Goal: Task Accomplishment & Management: Manage account settings

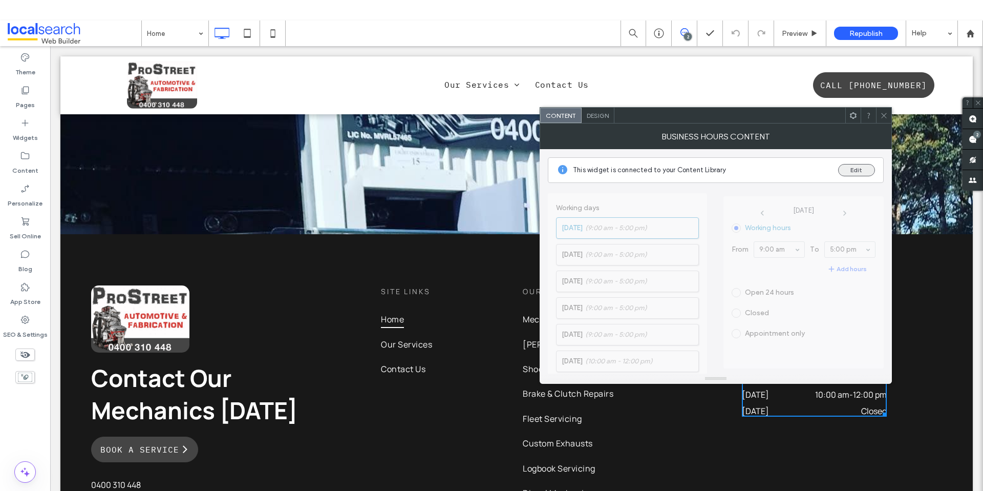
click at [860, 170] on button "Edit" at bounding box center [857, 170] width 37 height 12
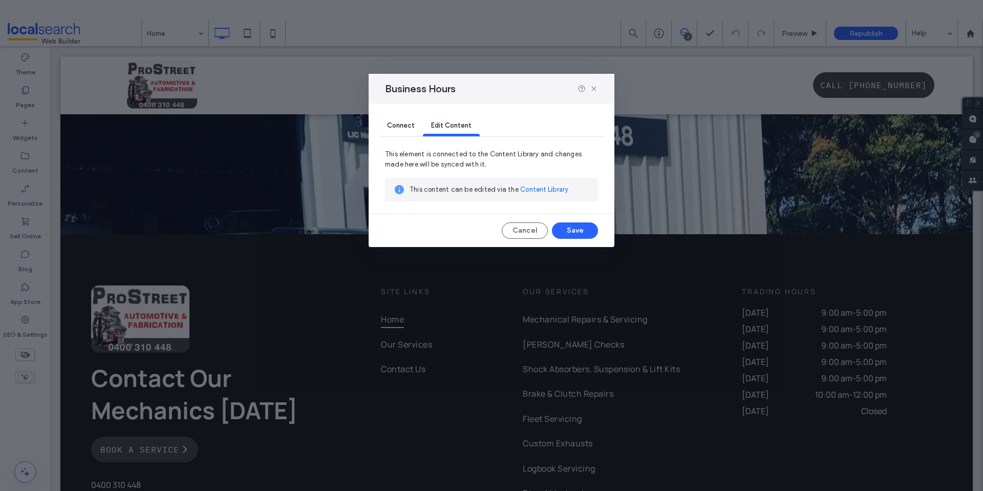
click at [548, 190] on link "Content Library" at bounding box center [544, 189] width 48 height 10
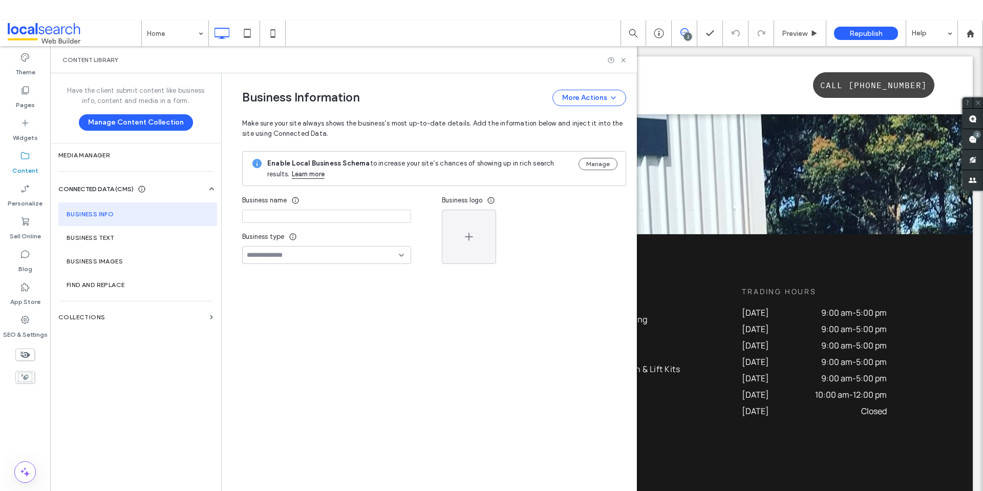
type input "**********"
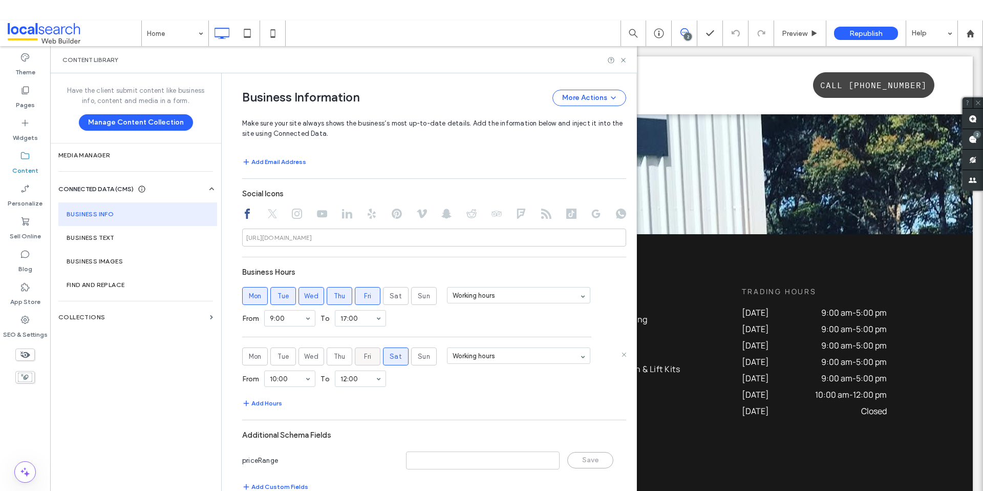
scroll to position [475, 0]
click at [621, 351] on icon at bounding box center [623, 353] width 5 height 5
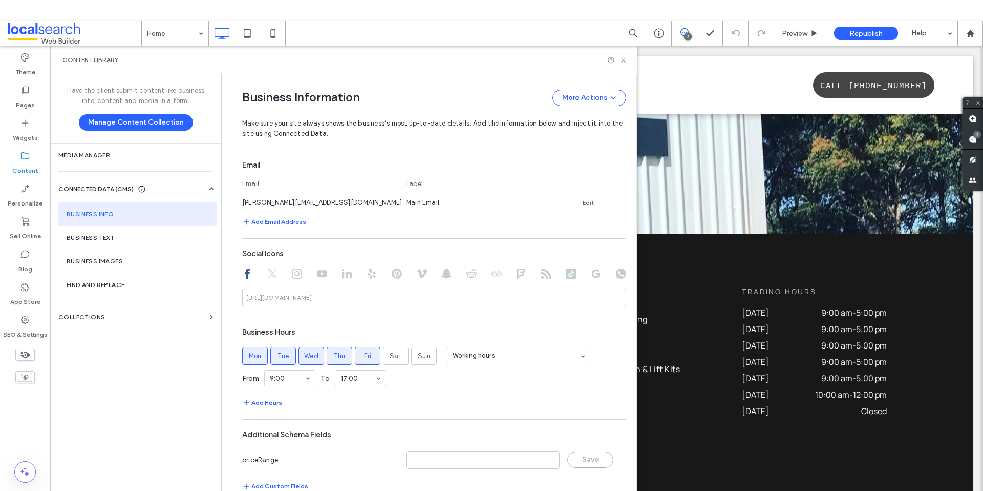
scroll to position [414, 0]
click at [625, 58] on use at bounding box center [623, 60] width 4 height 4
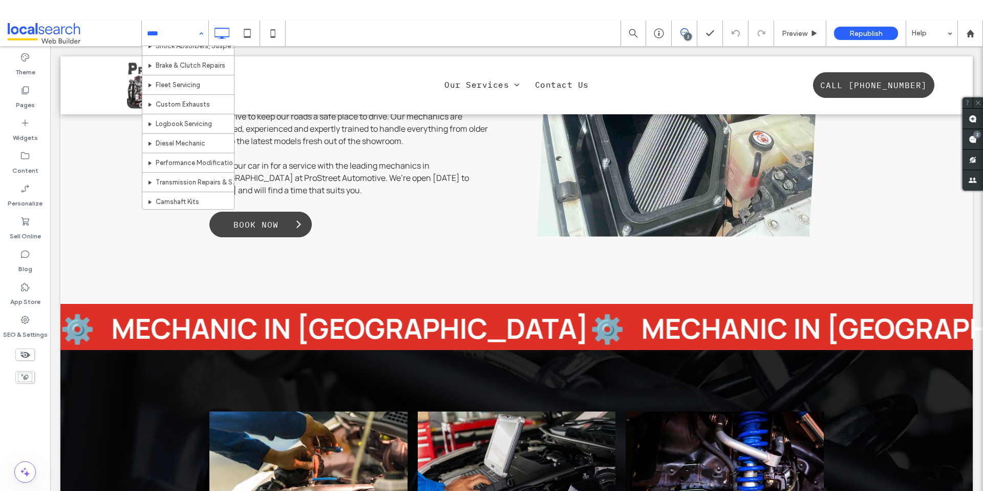
scroll to position [147, 0]
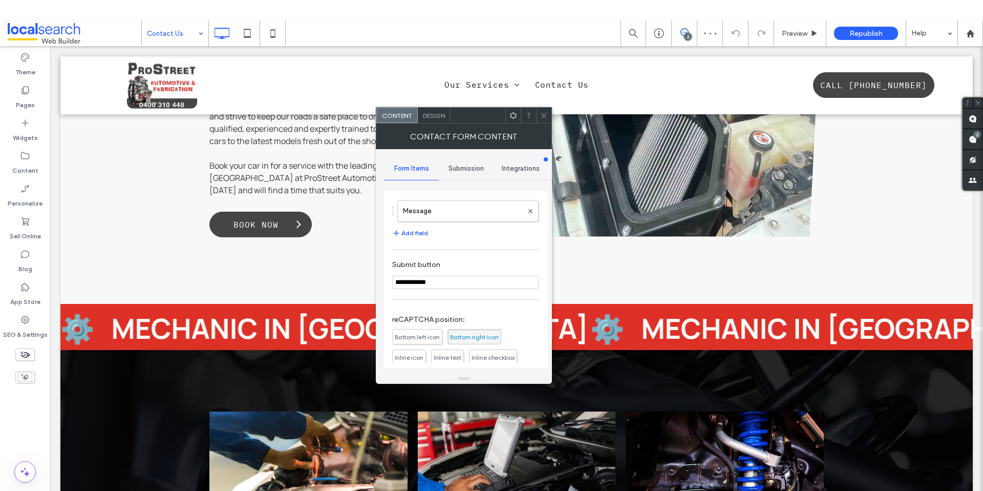
scroll to position [117, 0]
click at [456, 161] on div "Submission" at bounding box center [466, 168] width 55 height 23
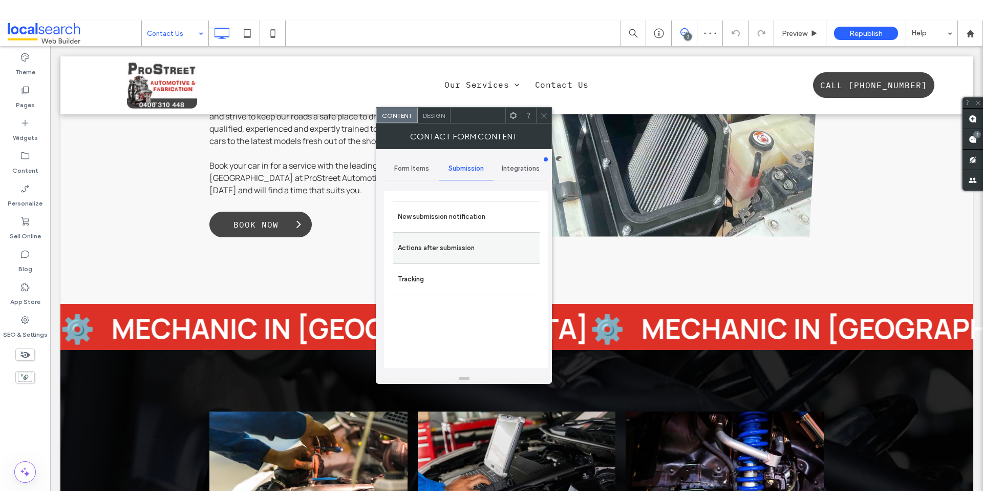
click at [448, 250] on label "Actions after submission" at bounding box center [466, 248] width 137 height 20
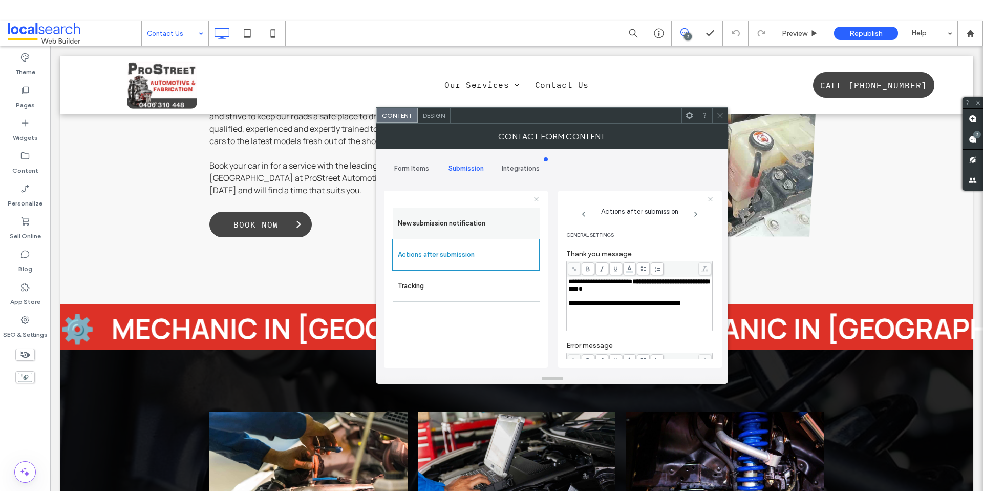
click at [458, 210] on div "New submission notification" at bounding box center [466, 222] width 147 height 31
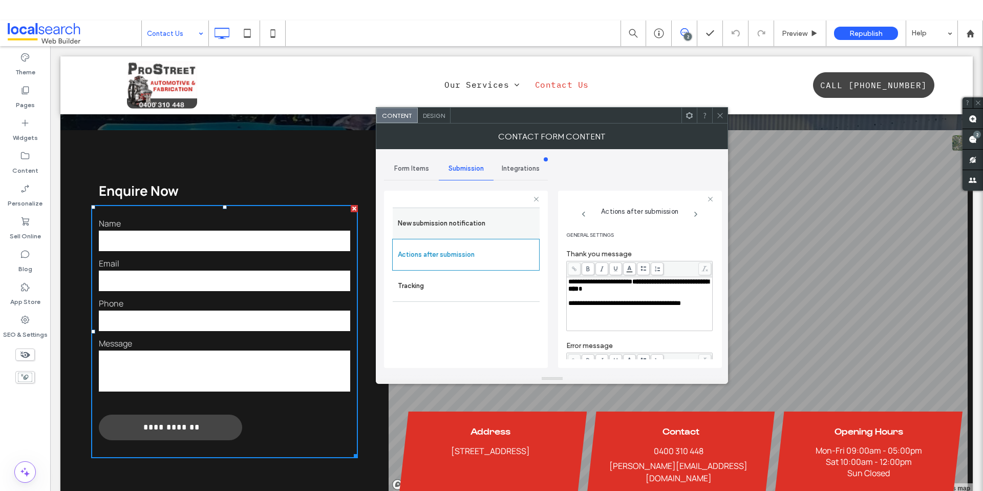
scroll to position [0, 0]
click at [455, 220] on label "New submission notification" at bounding box center [466, 223] width 137 height 20
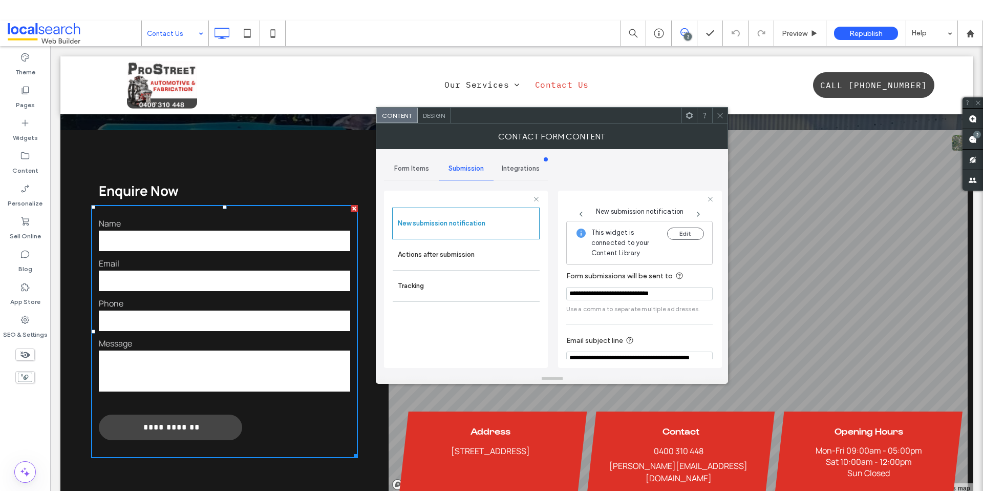
click at [720, 118] on icon at bounding box center [721, 116] width 8 height 8
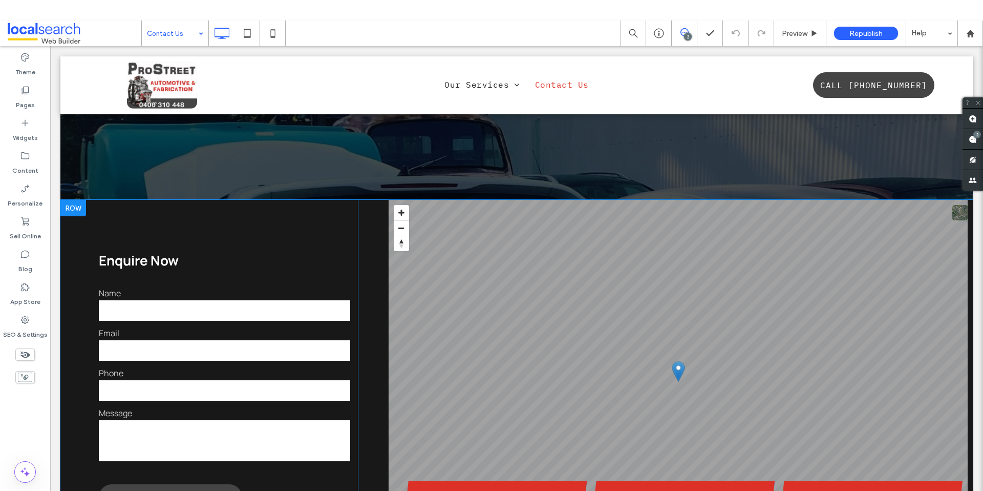
scroll to position [206, 0]
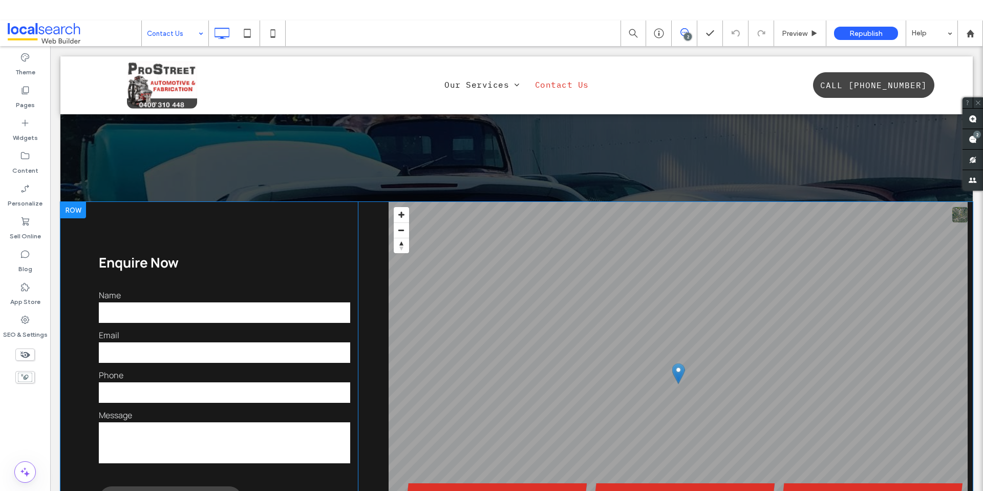
click at [82, 202] on div "**********" at bounding box center [209, 384] width 298 height 365
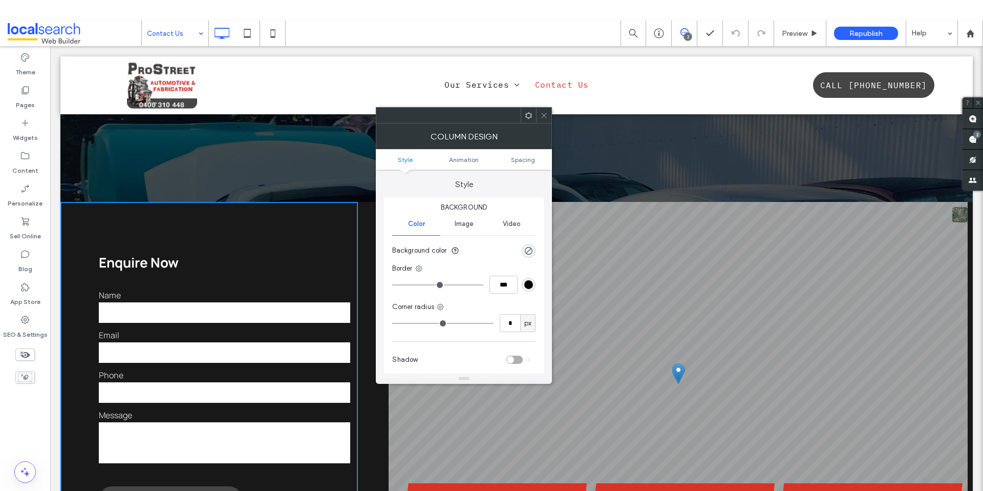
click at [544, 115] on use at bounding box center [544, 115] width 5 height 5
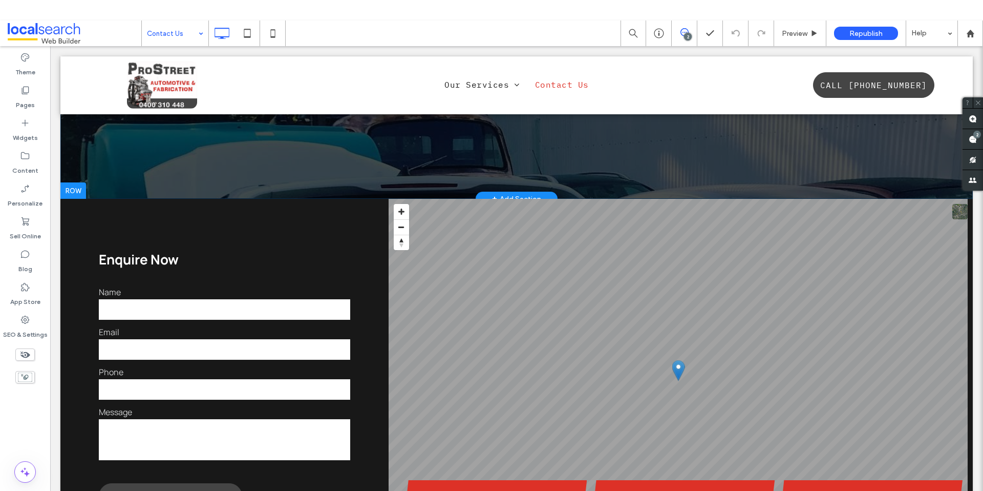
scroll to position [541, 0]
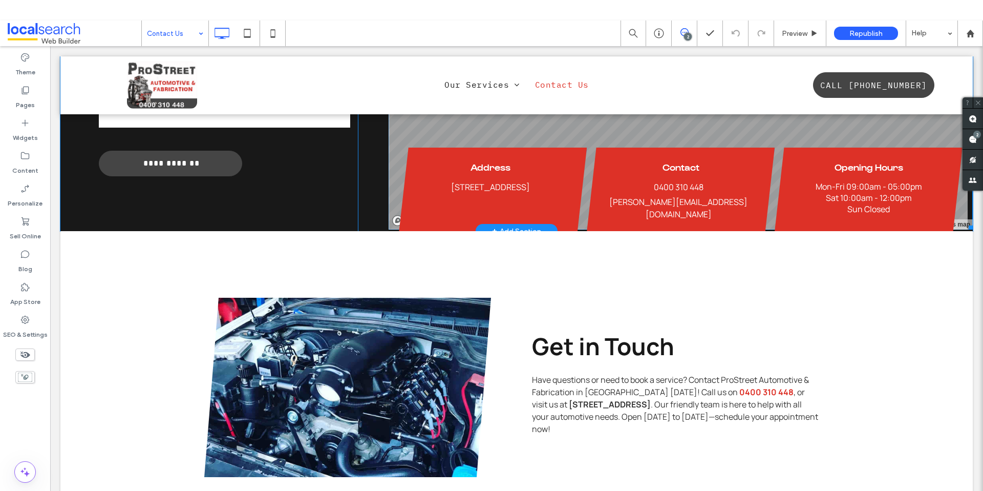
click at [674, 160] on span at bounding box center [681, 47] width 584 height 363
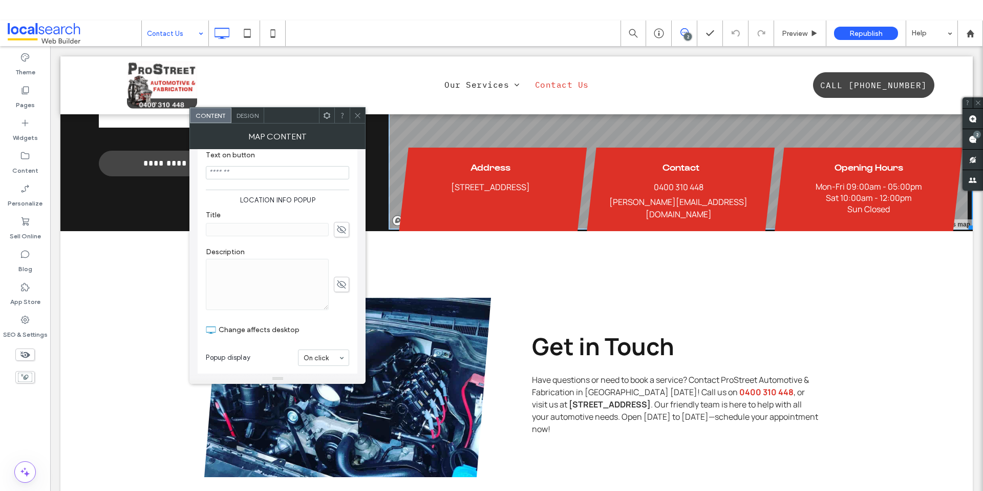
scroll to position [336, 0]
click at [354, 117] on icon at bounding box center [358, 116] width 8 height 8
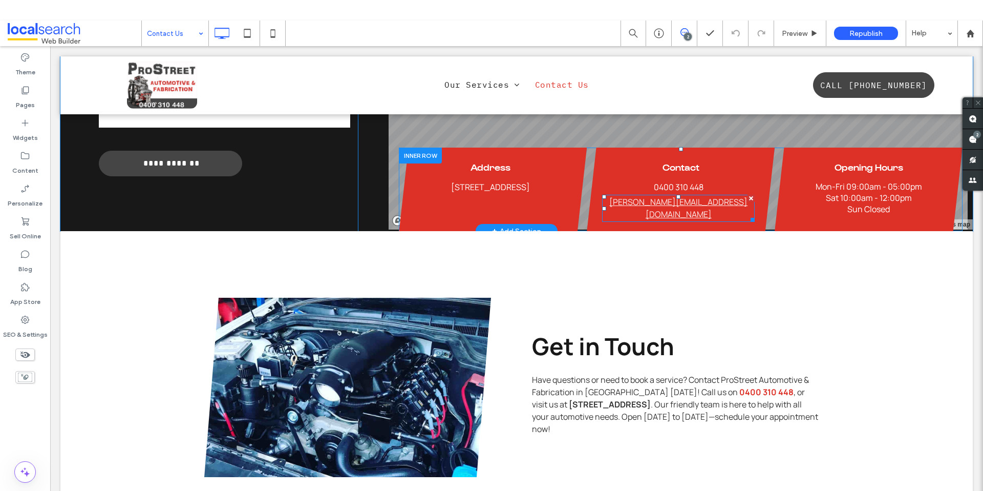
click at [659, 196] on span "[PERSON_NAME][EMAIL_ADDRESS][DOMAIN_NAME]" at bounding box center [679, 208] width 138 height 24
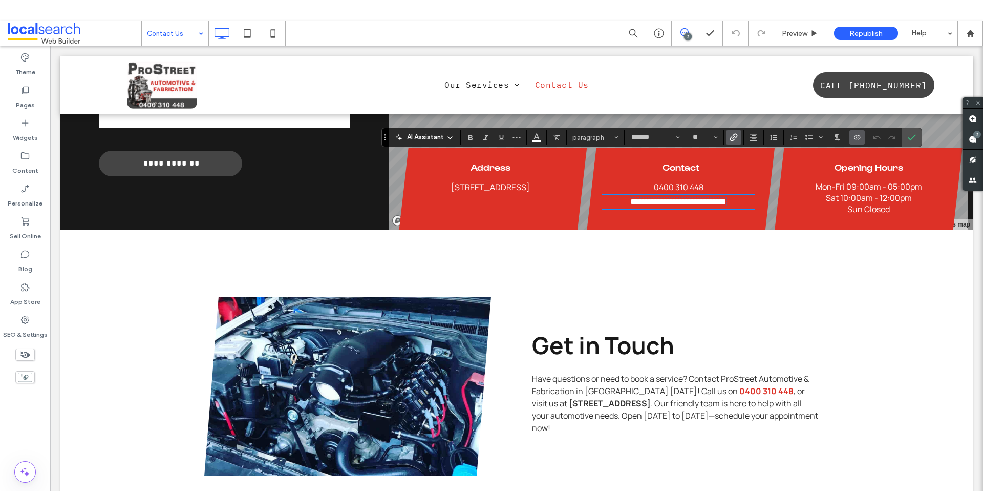
click at [658, 198] on span "**********" at bounding box center [679, 202] width 96 height 8
click at [863, 230] on div "Click To Paste Get in Touch Have questions or need to book a service? Contact P…" at bounding box center [516, 386] width 913 height 312
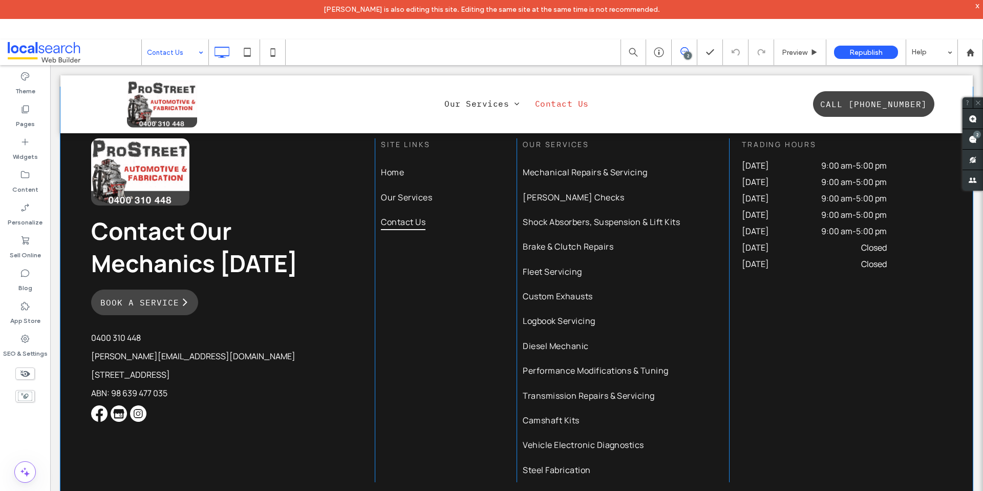
scroll to position [1011, 0]
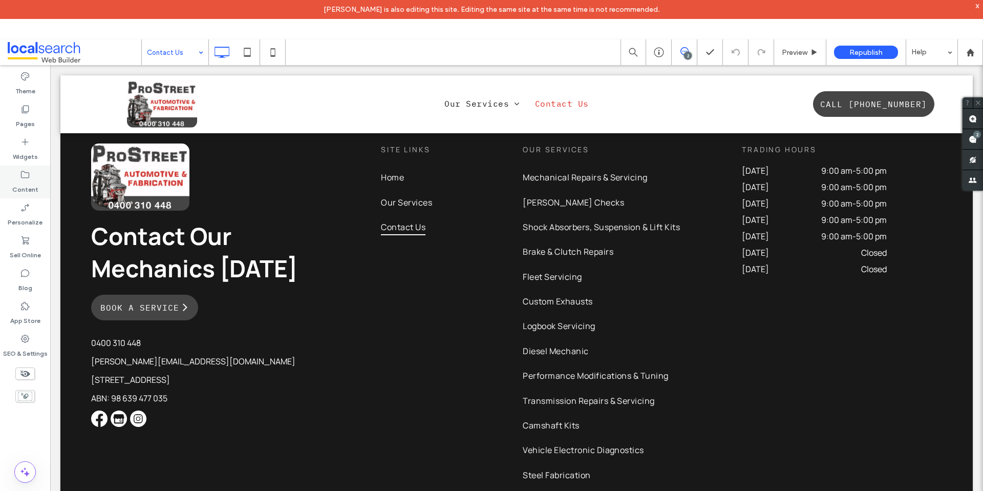
click at [28, 181] on label "Content" at bounding box center [25, 187] width 26 height 14
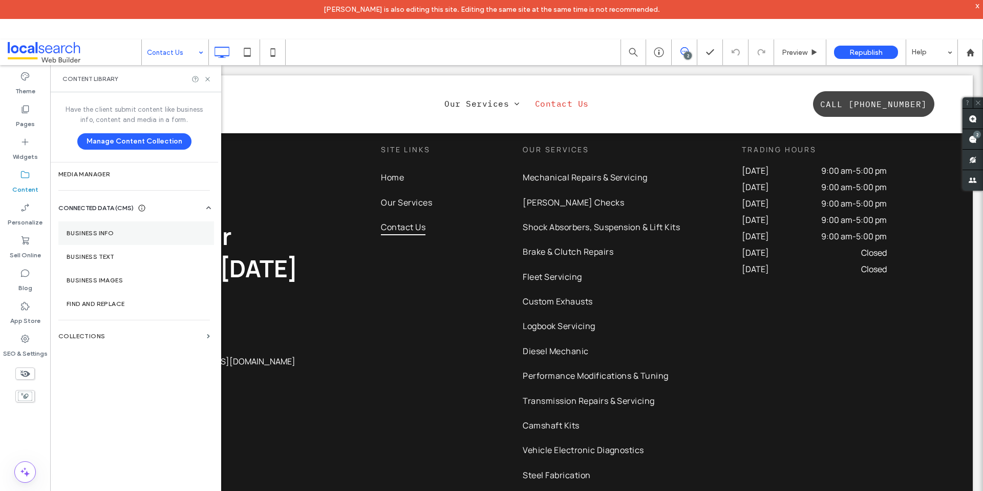
click at [145, 235] on label "Business Info" at bounding box center [136, 232] width 139 height 7
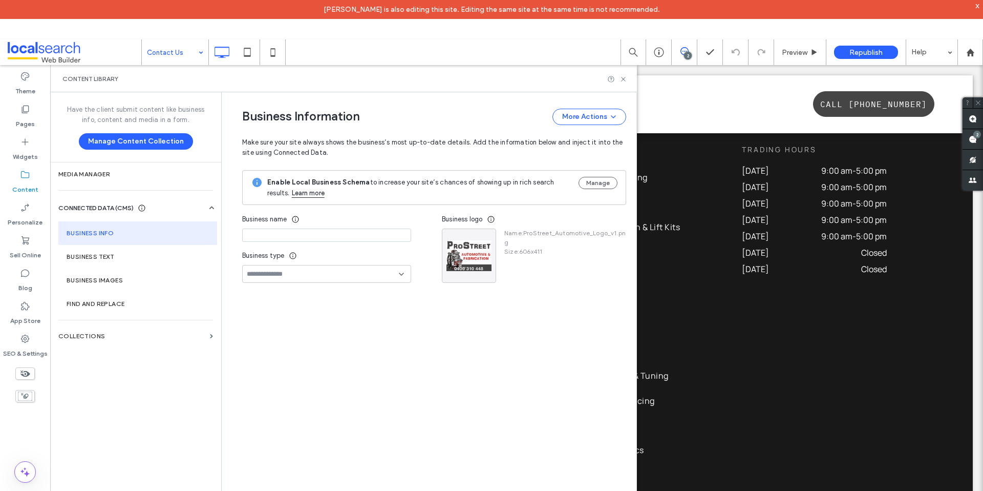
type input "**********"
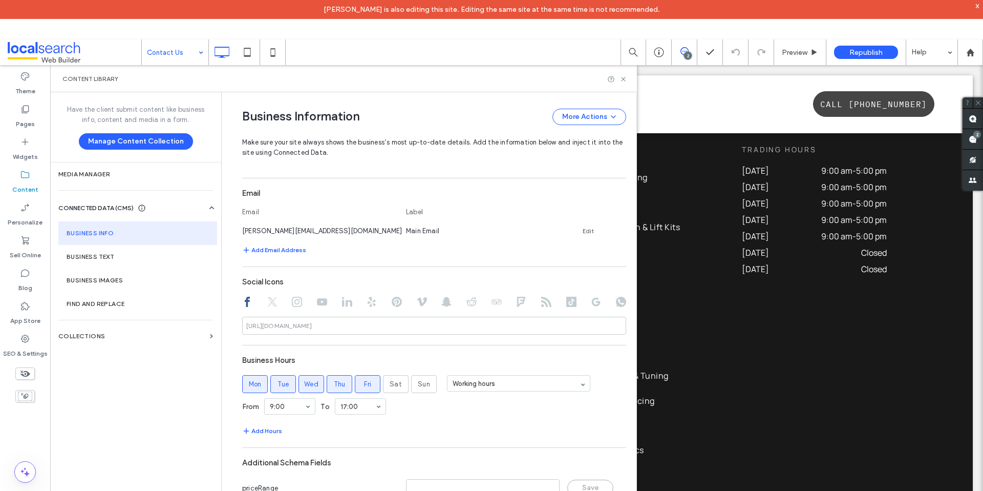
scroll to position [414, 0]
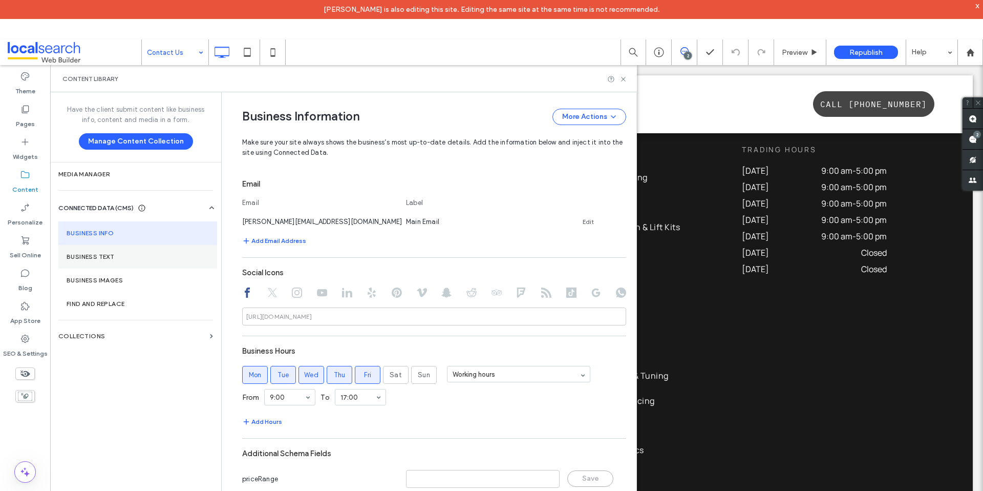
click at [138, 256] on label "Business Text" at bounding box center [138, 256] width 142 height 7
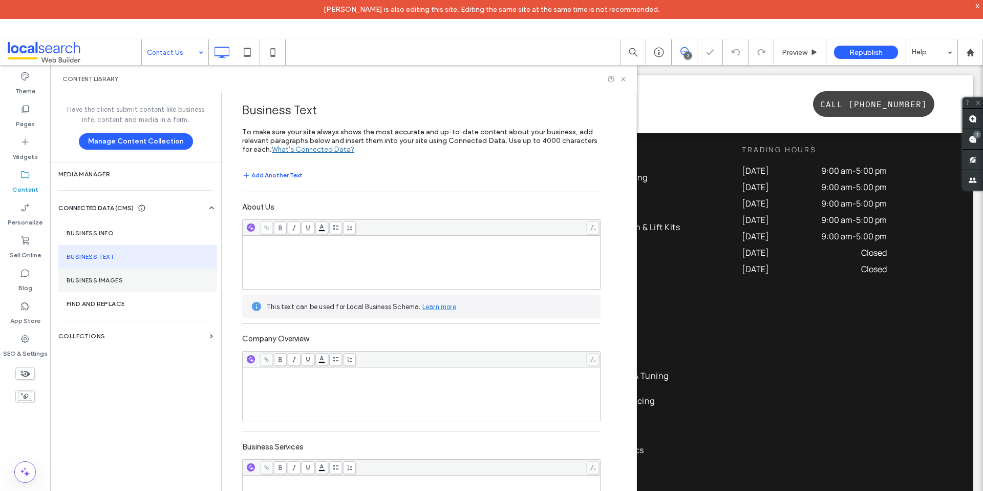
click at [139, 275] on section "Business Images" at bounding box center [137, 280] width 159 height 24
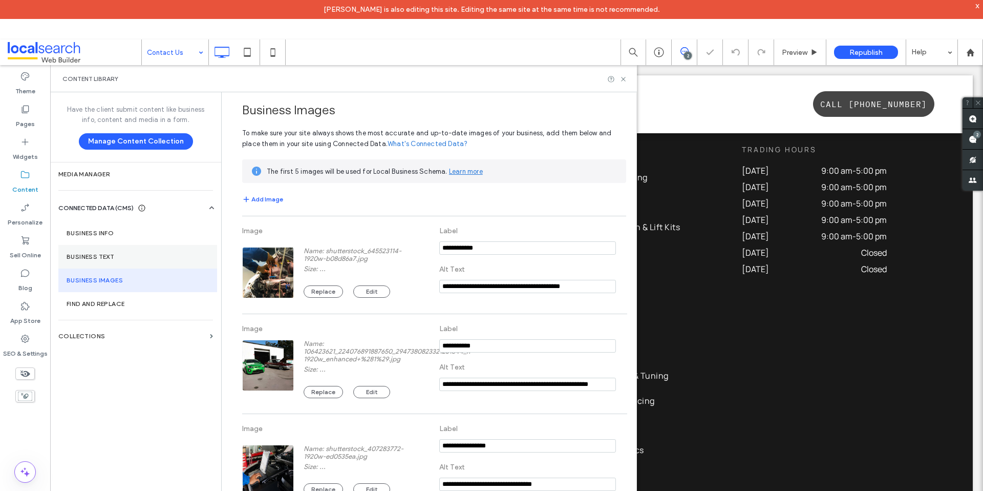
click at [138, 245] on section "Business Text" at bounding box center [137, 257] width 159 height 24
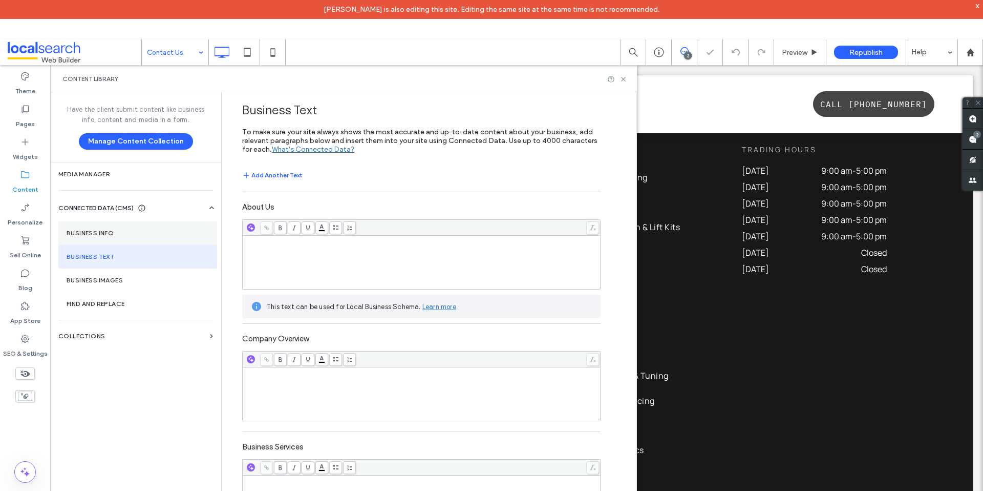
click at [135, 236] on label "Business Info" at bounding box center [138, 232] width 142 height 7
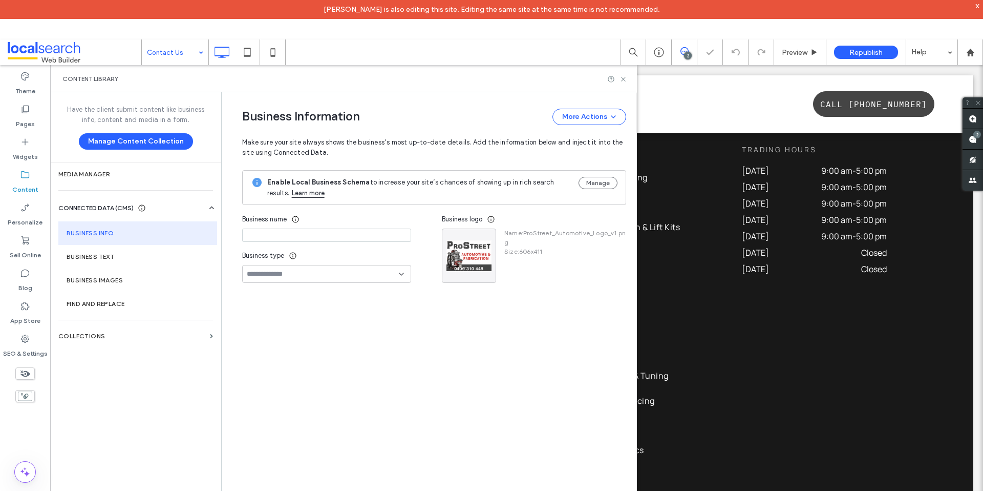
type input "**********"
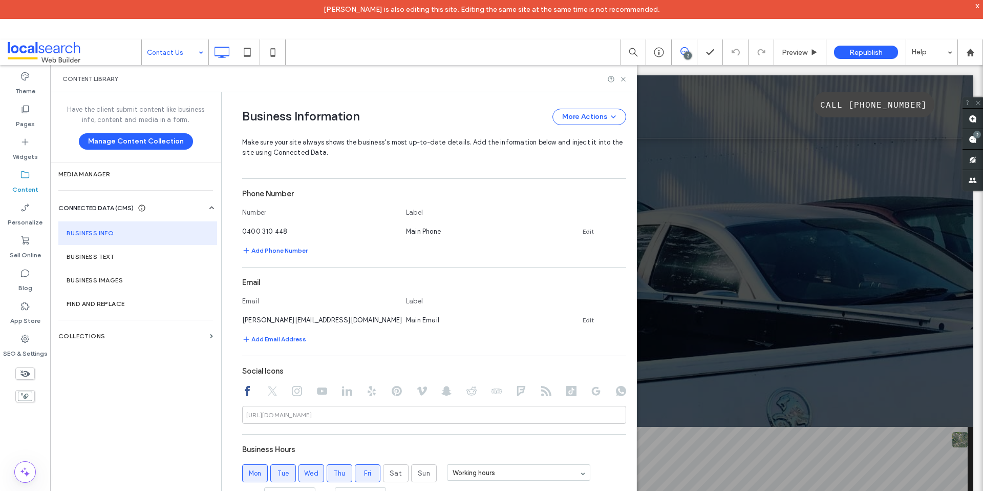
scroll to position [0, 0]
click at [622, 80] on icon at bounding box center [624, 79] width 8 height 8
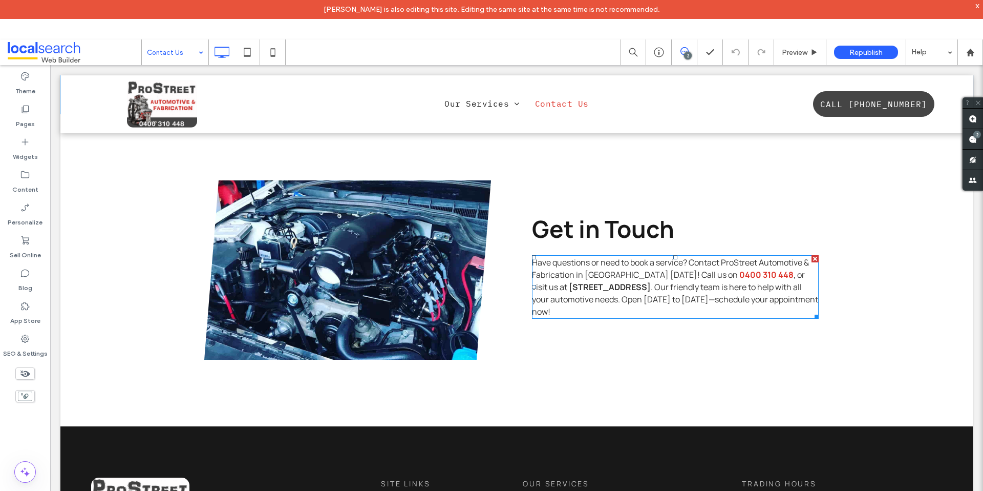
scroll to position [516, 0]
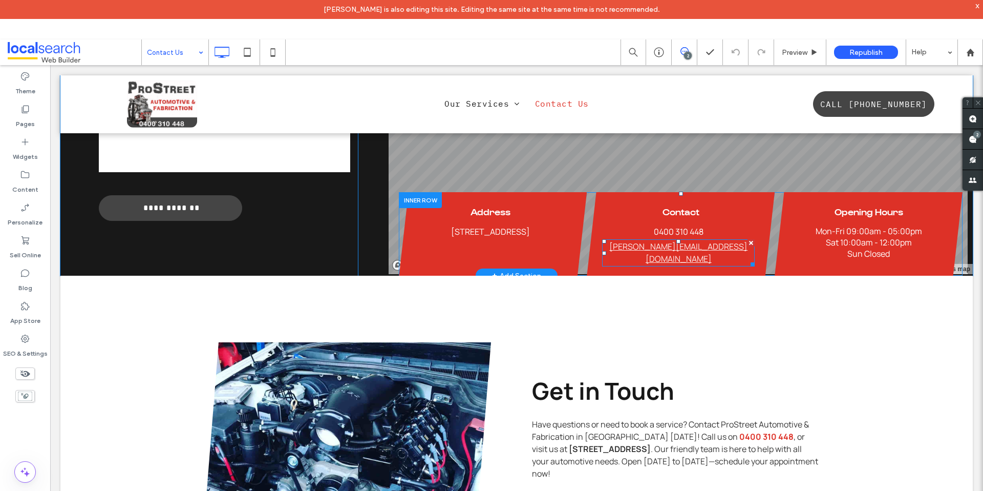
click at [676, 241] on span "[PERSON_NAME][EMAIL_ADDRESS][DOMAIN_NAME]" at bounding box center [679, 253] width 138 height 24
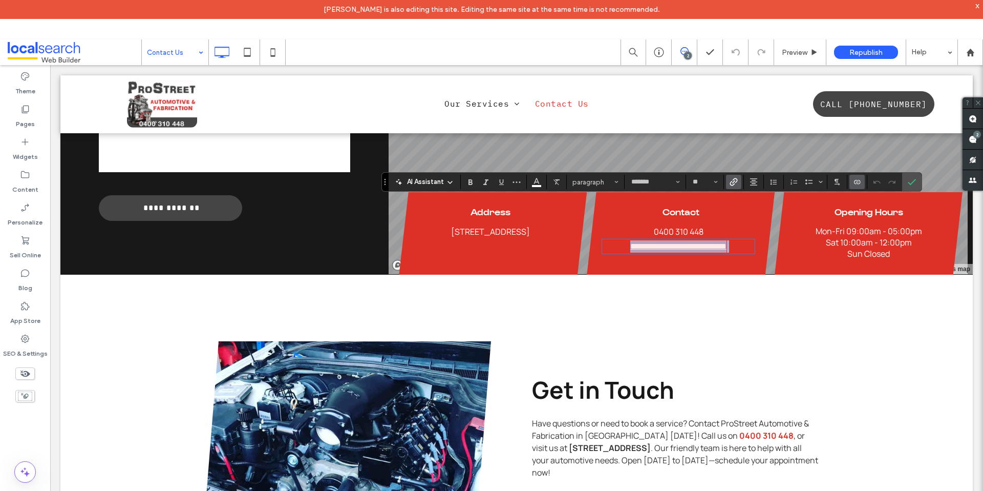
click at [643, 242] on span "**********" at bounding box center [679, 246] width 96 height 8
click at [786, 275] on div "Click To Paste Get in Touch Have questions or need to book a service? Contact P…" at bounding box center [516, 431] width 913 height 312
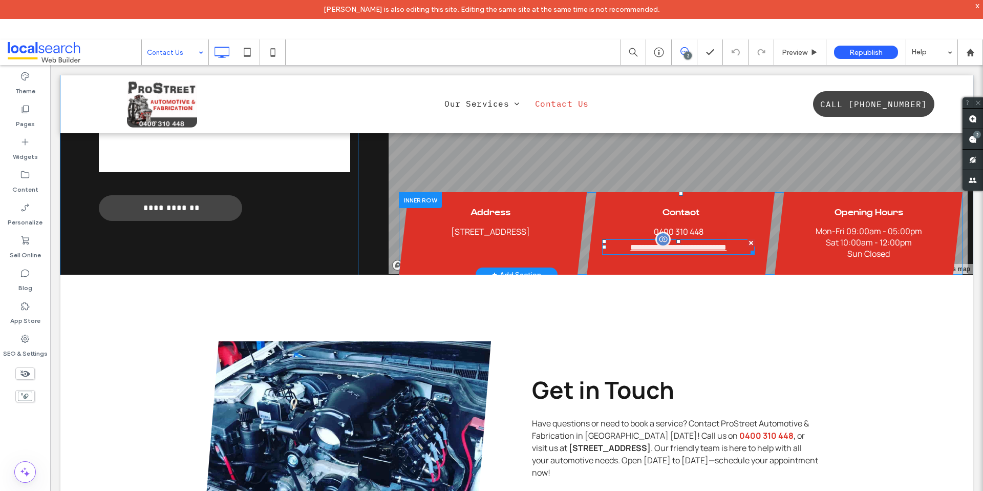
click at [661, 243] on span "**********" at bounding box center [679, 247] width 96 height 8
type input "*******"
type input "**"
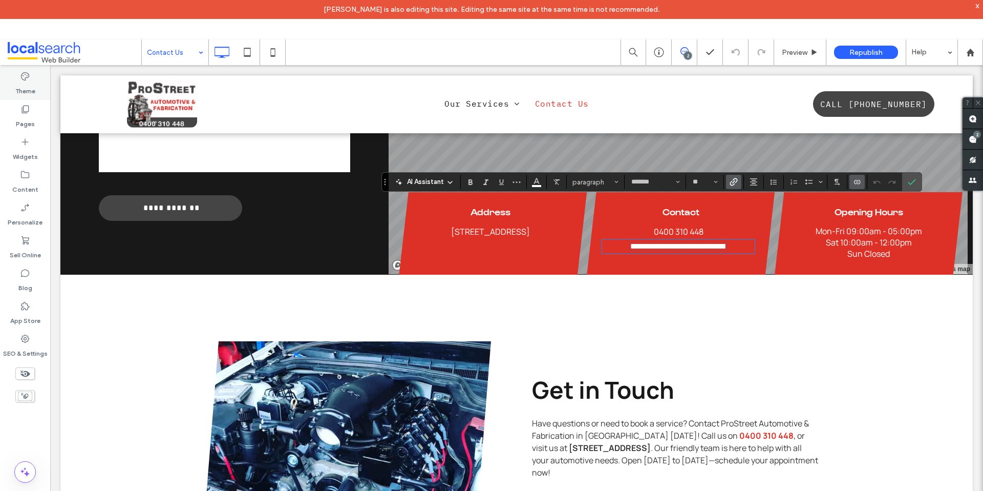
click at [30, 83] on label "Theme" at bounding box center [25, 88] width 20 height 14
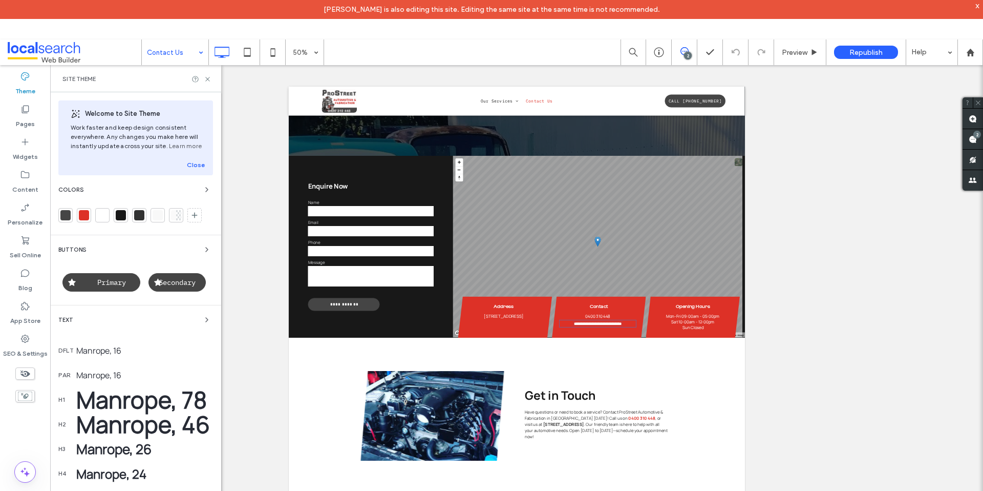
scroll to position [153, 0]
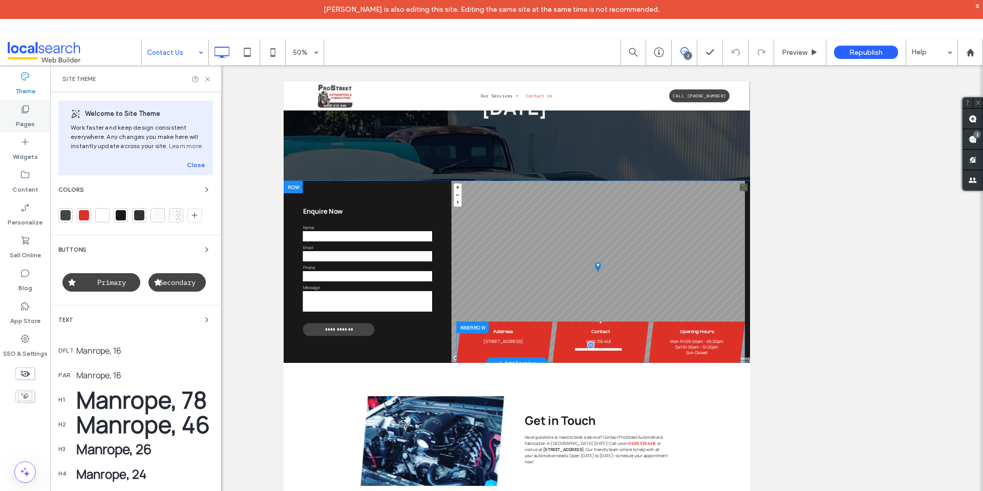
click at [25, 109] on icon at bounding box center [25, 109] width 10 height 10
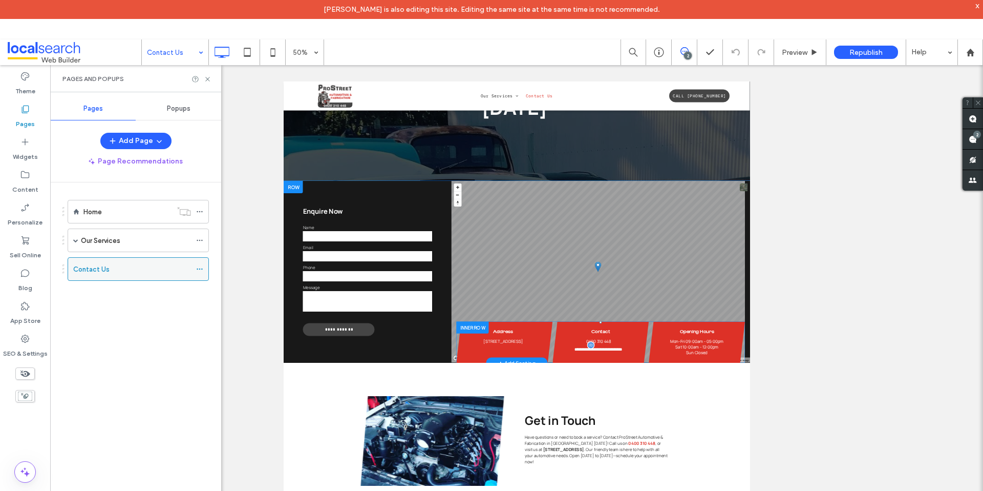
click at [106, 277] on div "Contact Us" at bounding box center [132, 269] width 118 height 23
click at [117, 243] on div at bounding box center [491, 265] width 983 height 491
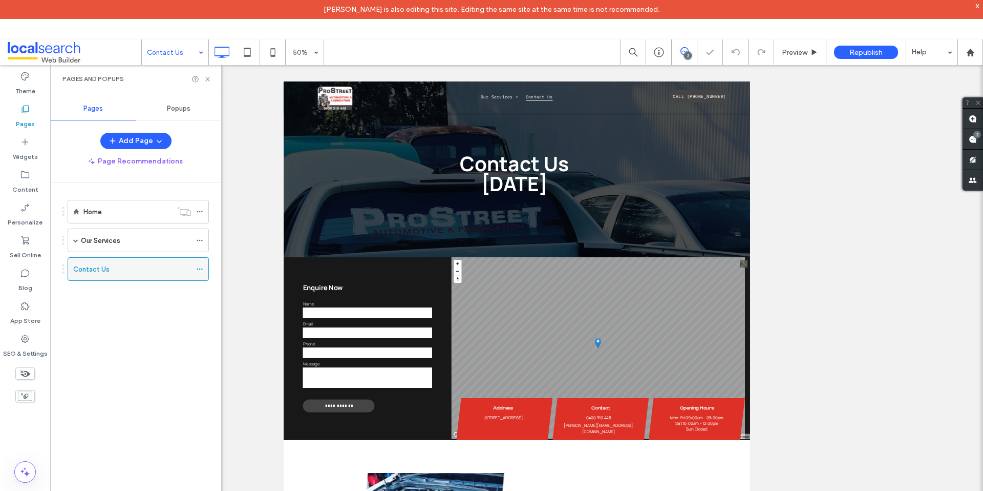
scroll to position [0, 0]
drag, startPoint x: 245, startPoint y: 54, endPoint x: 229, endPoint y: 65, distance: 19.3
click at [245, 54] on icon at bounding box center [247, 52] width 20 height 20
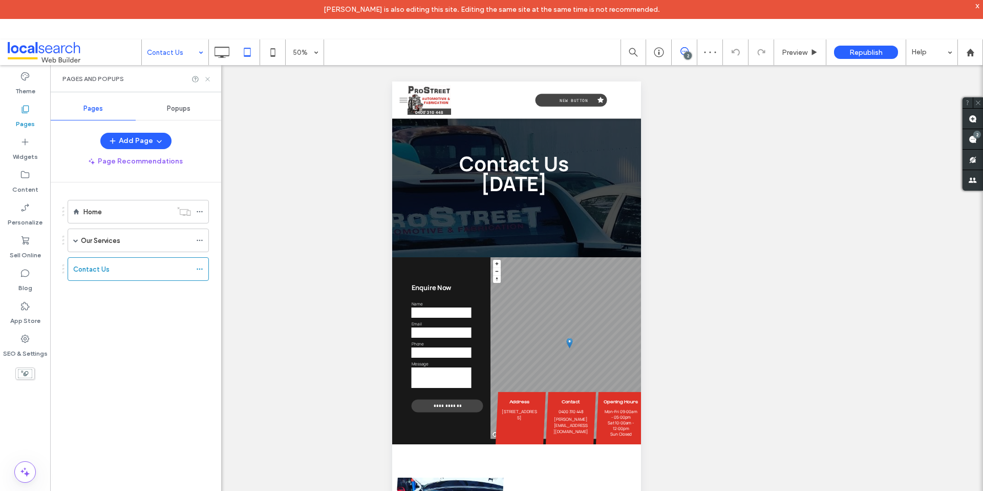
click at [205, 76] on icon at bounding box center [208, 79] width 8 height 8
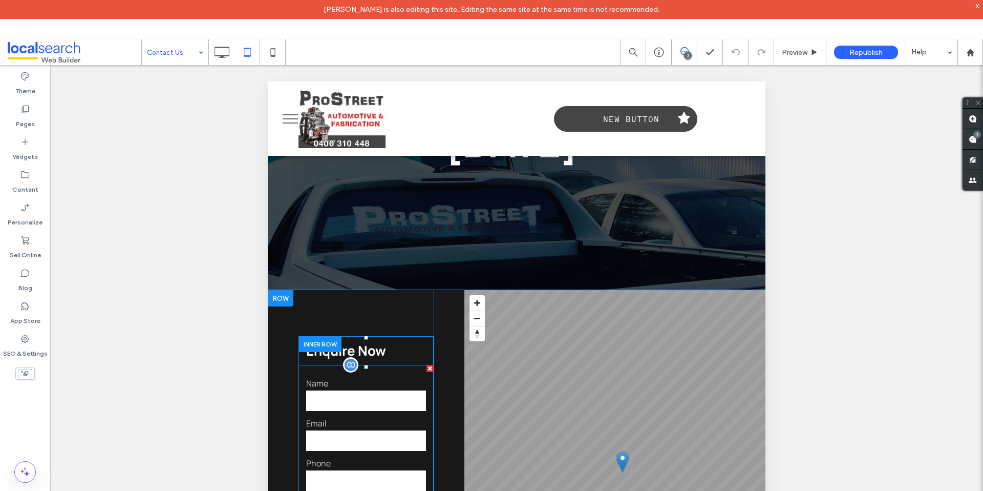
scroll to position [369, 0]
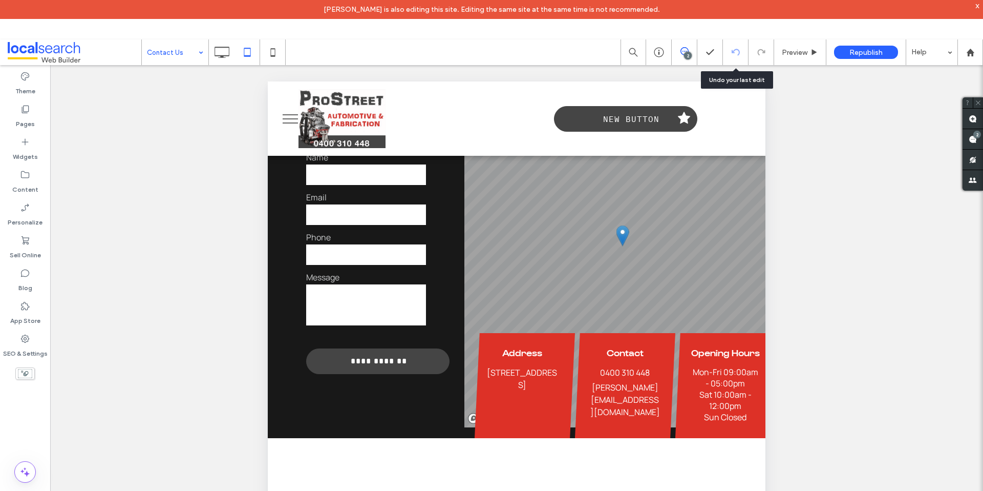
click at [731, 53] on div at bounding box center [735, 52] width 25 height 8
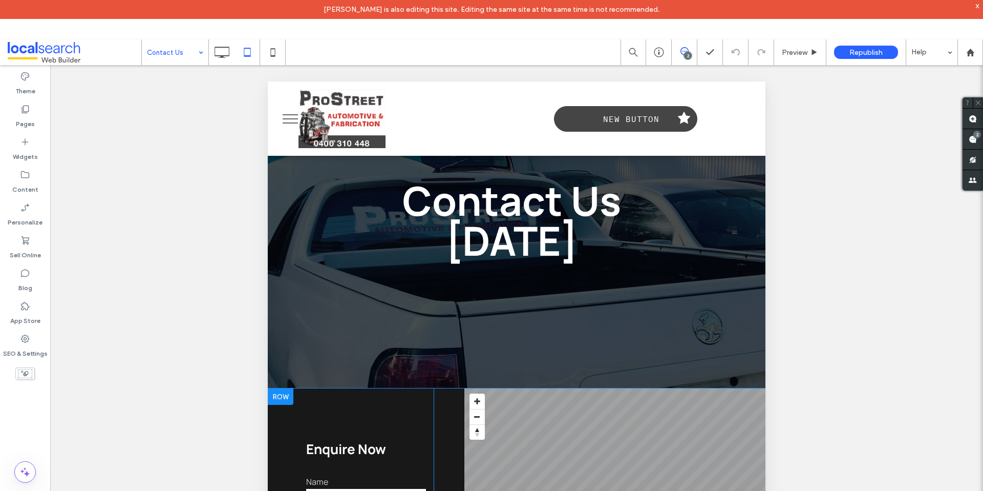
scroll to position [0, 0]
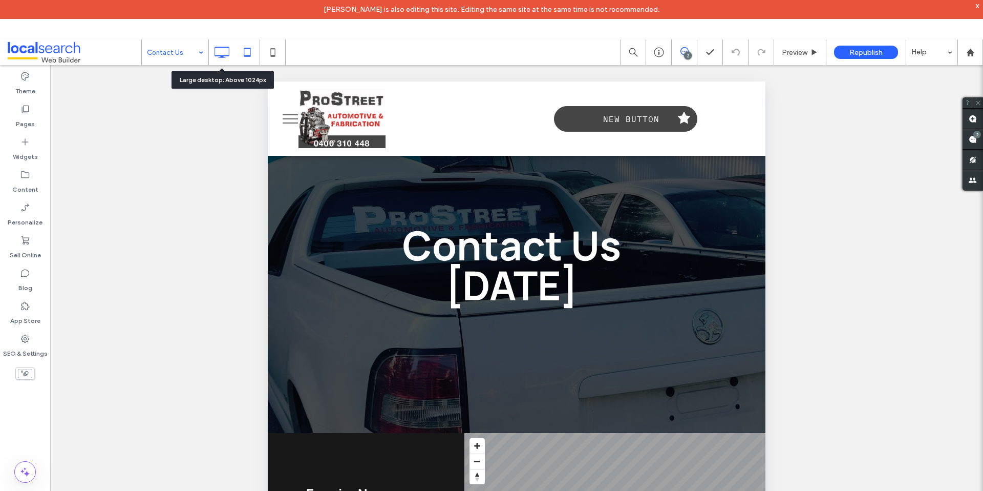
click at [217, 48] on icon at bounding box center [222, 52] width 20 height 20
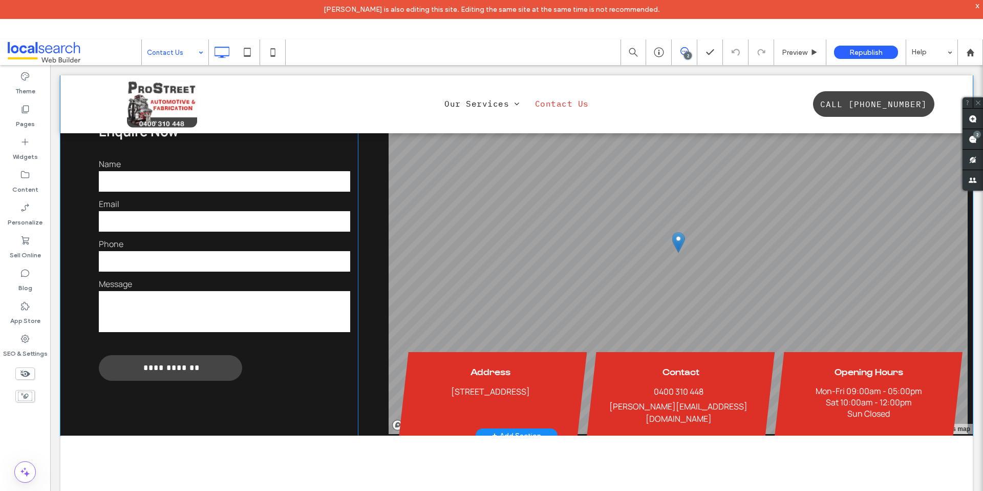
scroll to position [464, 0]
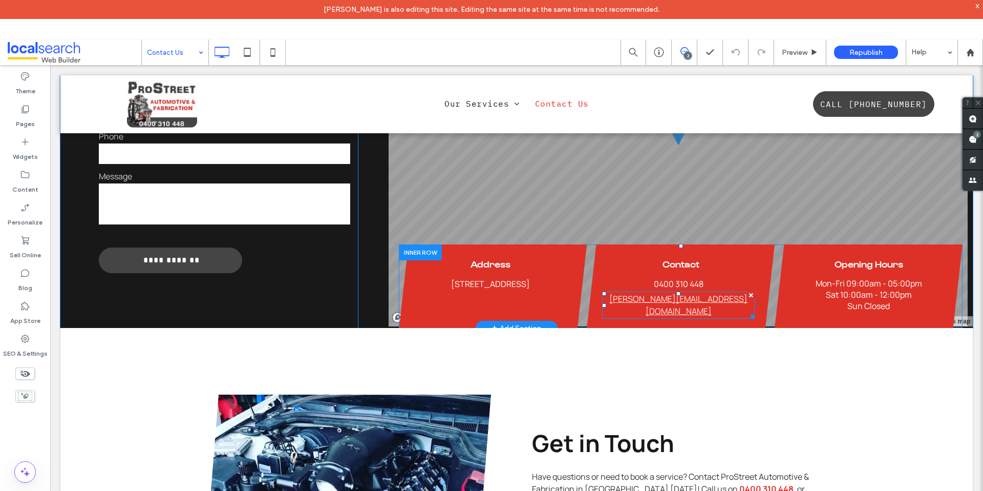
click at [698, 293] on span "[PERSON_NAME][EMAIL_ADDRESS][DOMAIN_NAME]" at bounding box center [679, 305] width 138 height 24
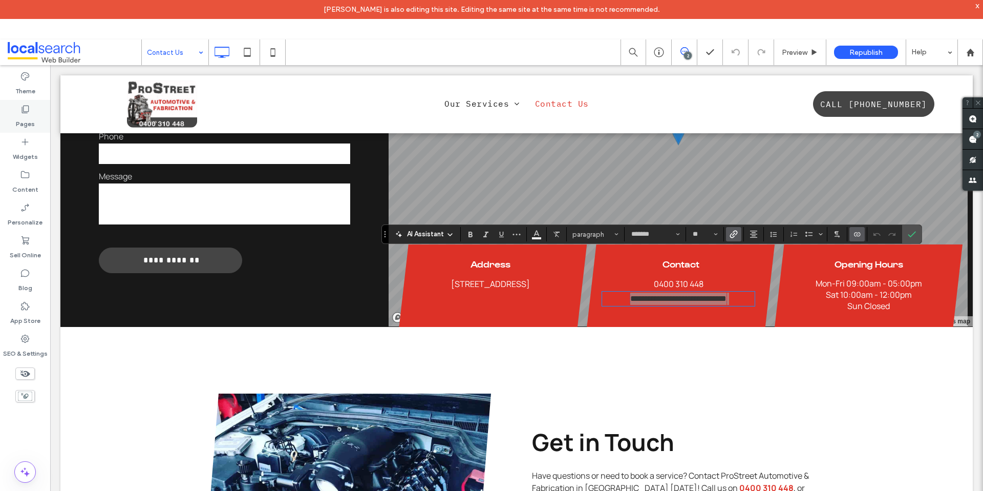
click at [29, 114] on label "Pages" at bounding box center [25, 121] width 19 height 14
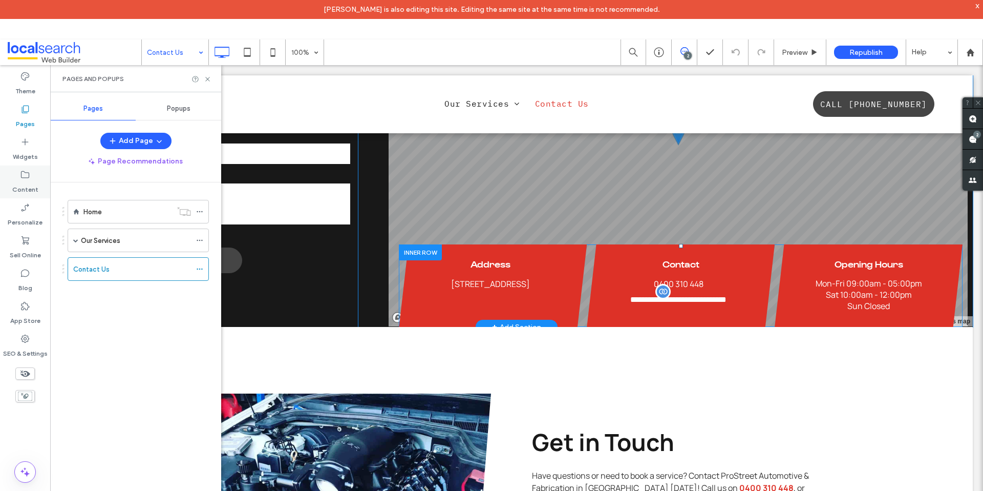
click at [31, 179] on div "Content" at bounding box center [25, 181] width 50 height 33
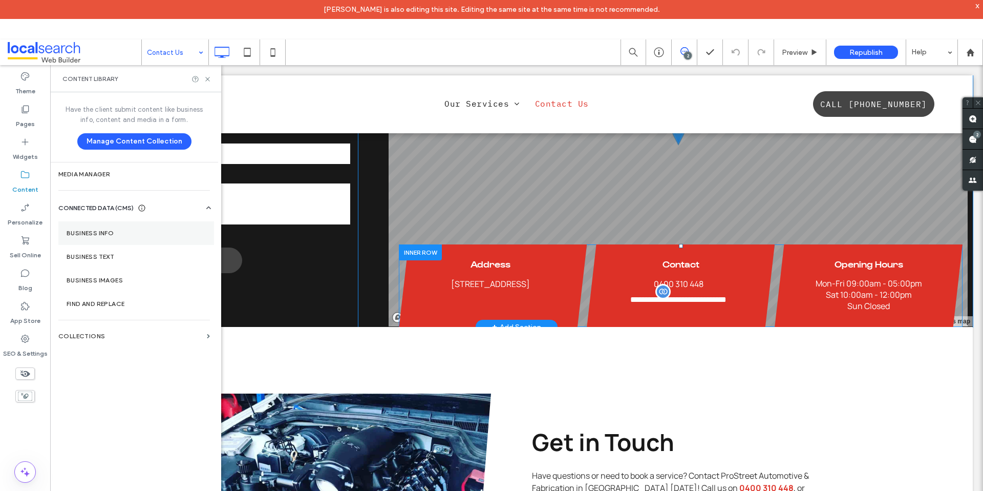
click at [108, 230] on label "Business Info" at bounding box center [136, 232] width 139 height 7
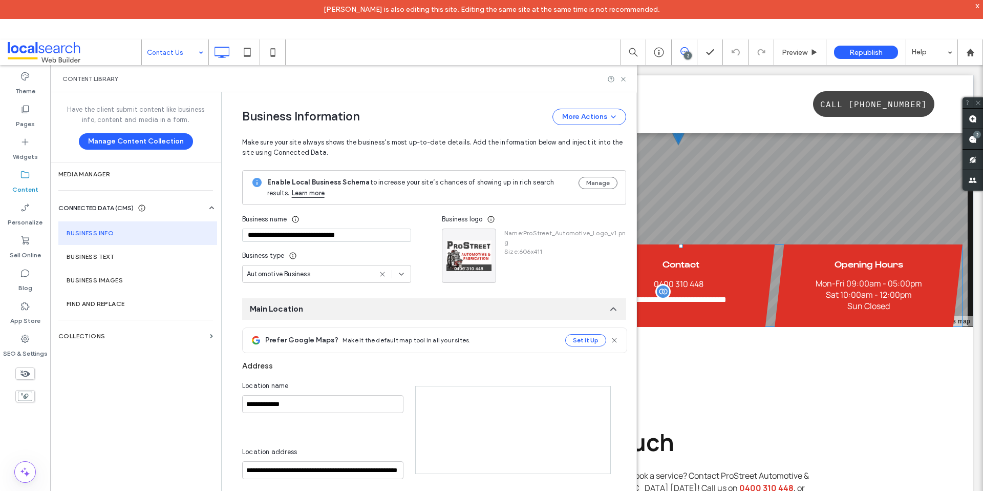
type input "**********"
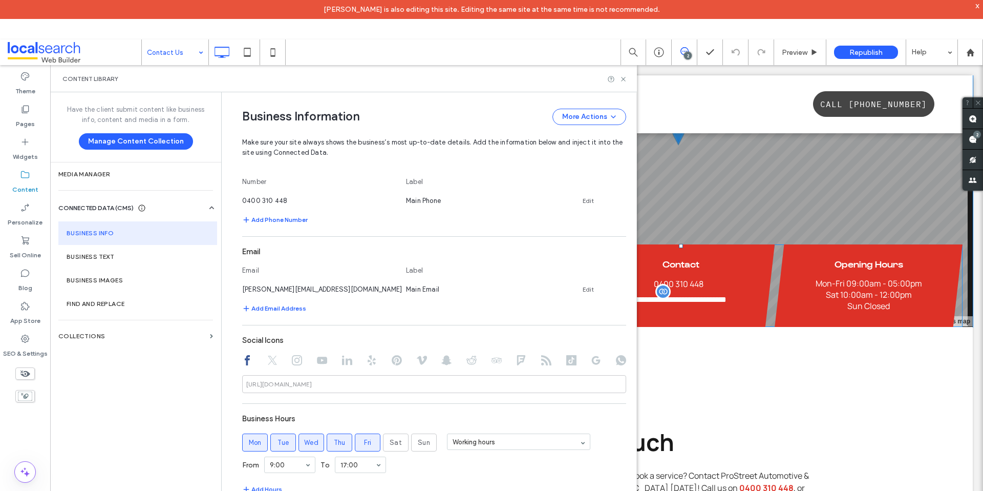
scroll to position [357, 0]
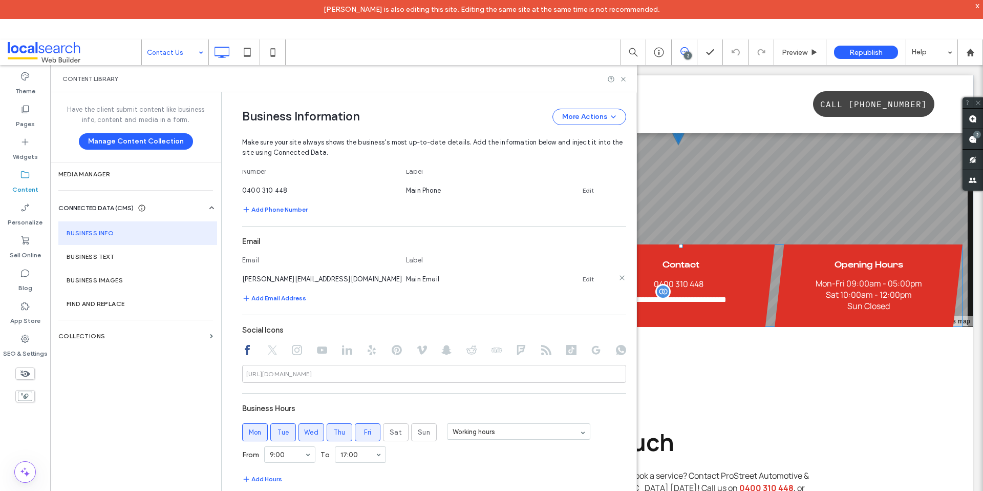
click at [303, 280] on span "[PERSON_NAME][EMAIL_ADDRESS][DOMAIN_NAME]" at bounding box center [322, 279] width 160 height 8
click at [589, 277] on div "[PERSON_NAME][EMAIL_ADDRESS][DOMAIN_NAME] Main Email Edit" at bounding box center [425, 279] width 366 height 11
click at [583, 276] on link "Edit" at bounding box center [588, 279] width 11 height 8
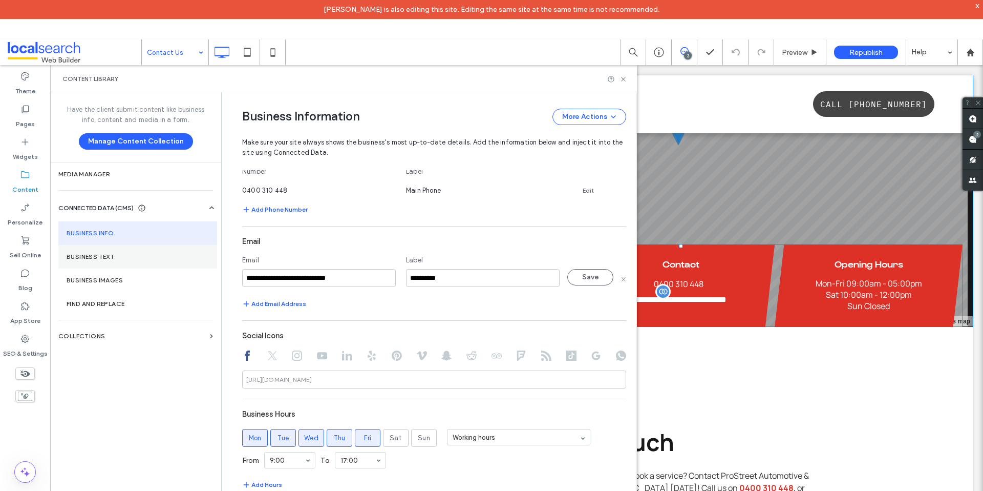
drag, startPoint x: 360, startPoint y: 283, endPoint x: 103, endPoint y: 258, distance: 257.8
click at [101, 259] on div "**********" at bounding box center [343, 310] width 587 height 437
paste input "**********"
type input "**********"
click at [423, 301] on div "Add Email Address" at bounding box center [434, 304] width 384 height 12
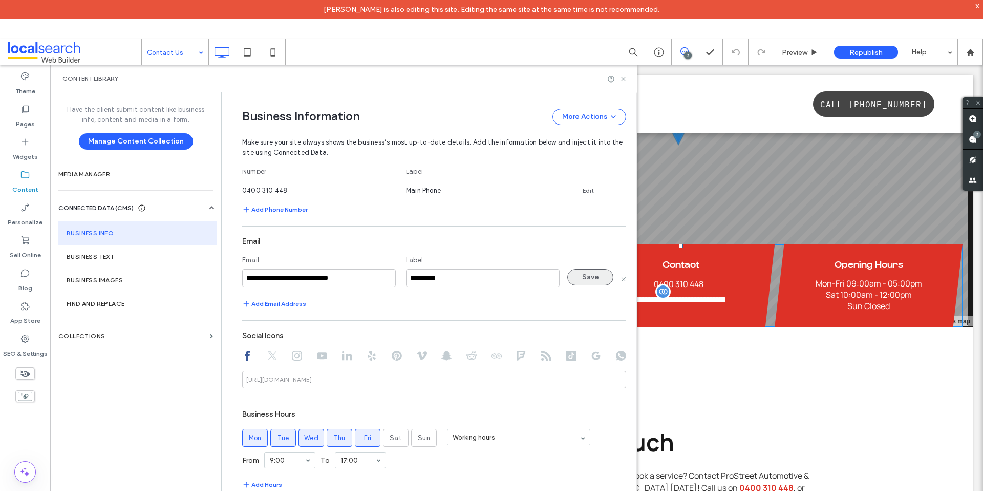
click at [580, 282] on button "Save" at bounding box center [591, 277] width 46 height 16
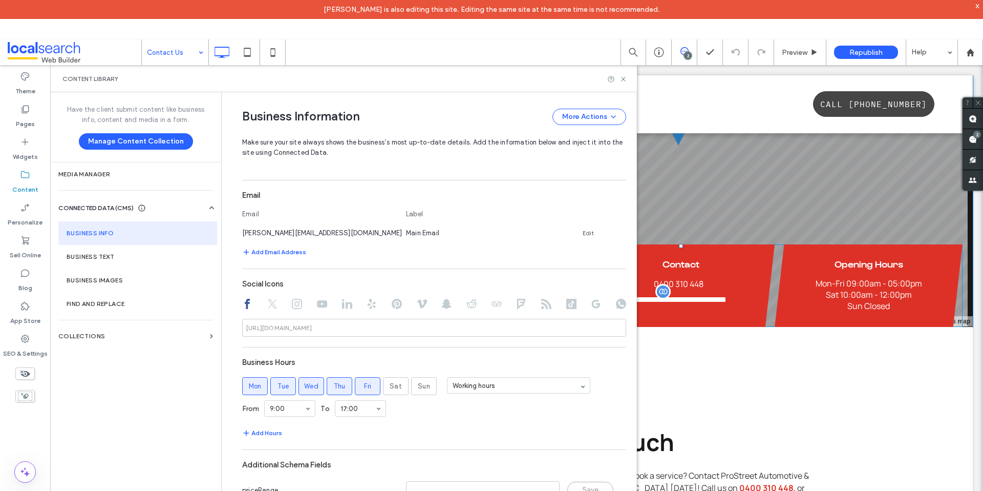
scroll to position [405, 0]
click at [625, 79] on icon at bounding box center [624, 79] width 8 height 8
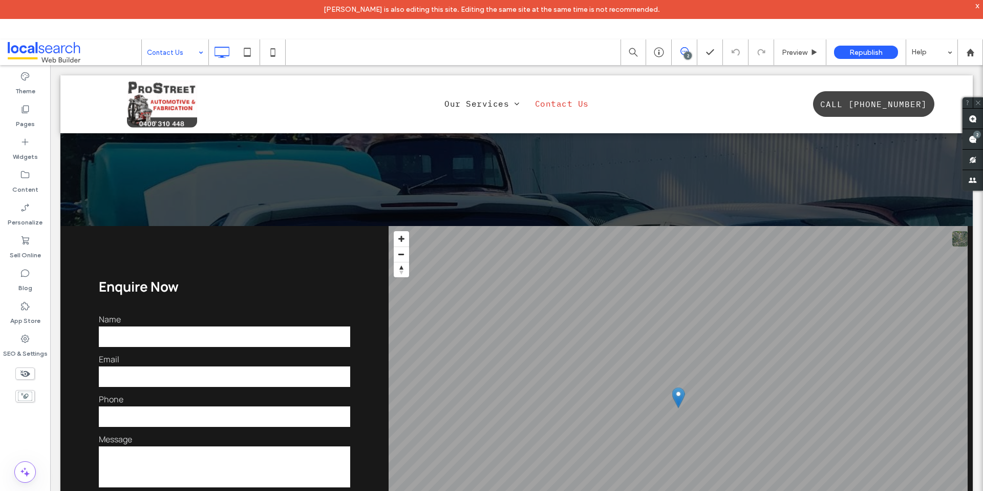
scroll to position [106, 0]
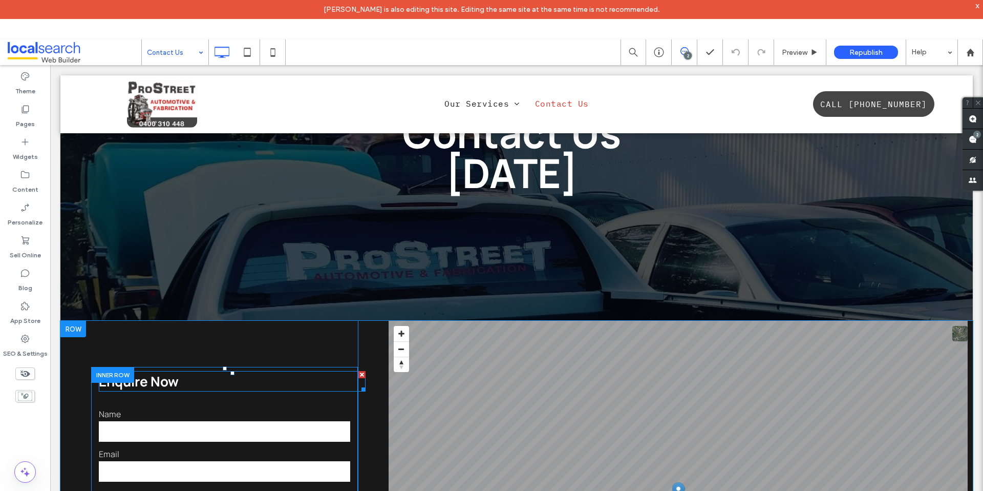
click at [271, 372] on h3 "Enquire Now" at bounding box center [232, 381] width 267 height 18
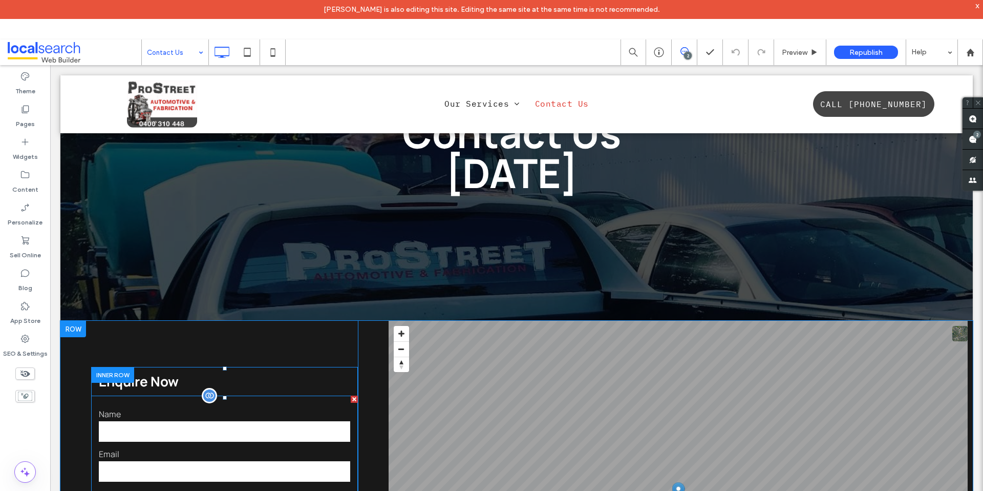
scroll to position [299, 0]
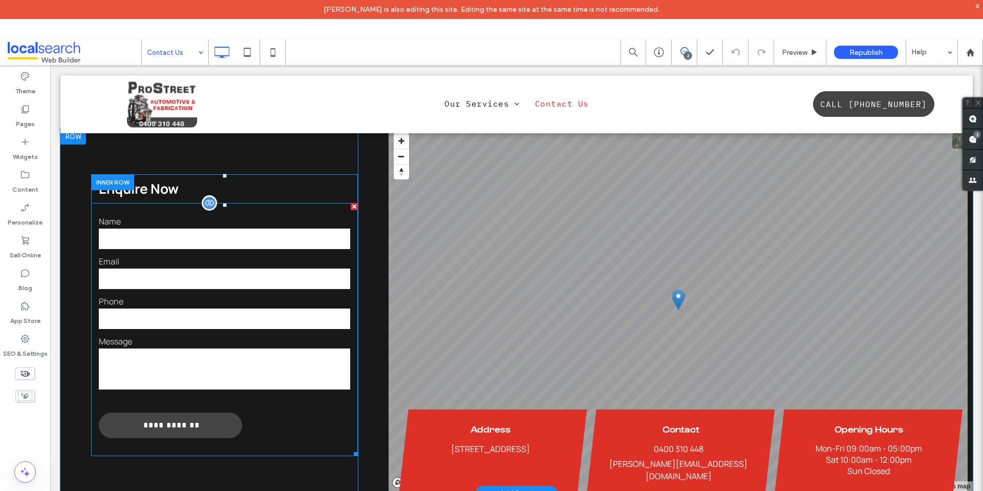
click at [313, 384] on form "**********" at bounding box center [224, 329] width 267 height 253
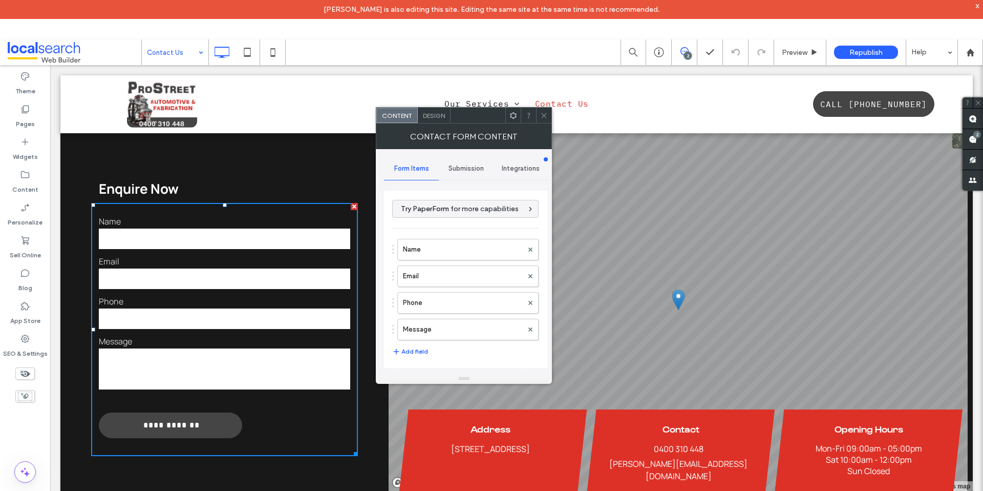
click at [476, 169] on span "Submission" at bounding box center [466, 168] width 35 height 8
click at [468, 248] on label "Actions after submission" at bounding box center [466, 248] width 137 height 20
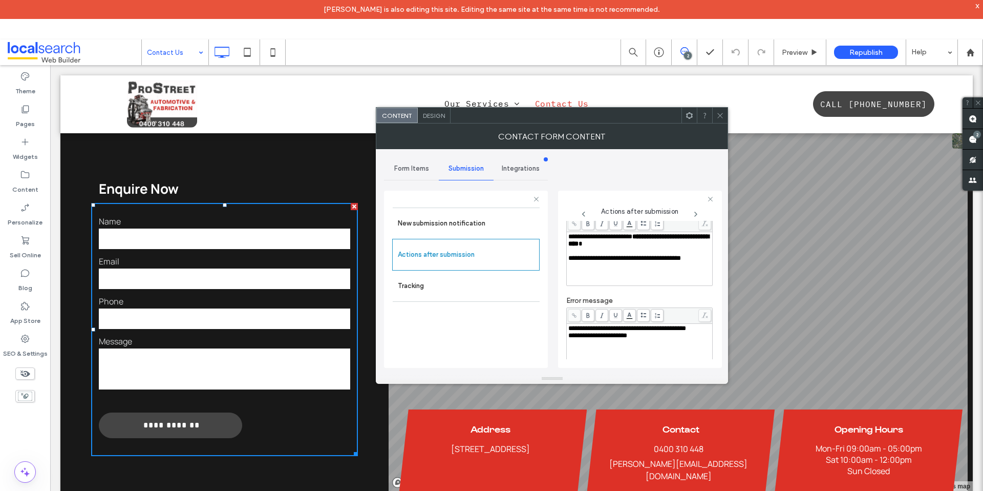
scroll to position [0, 0]
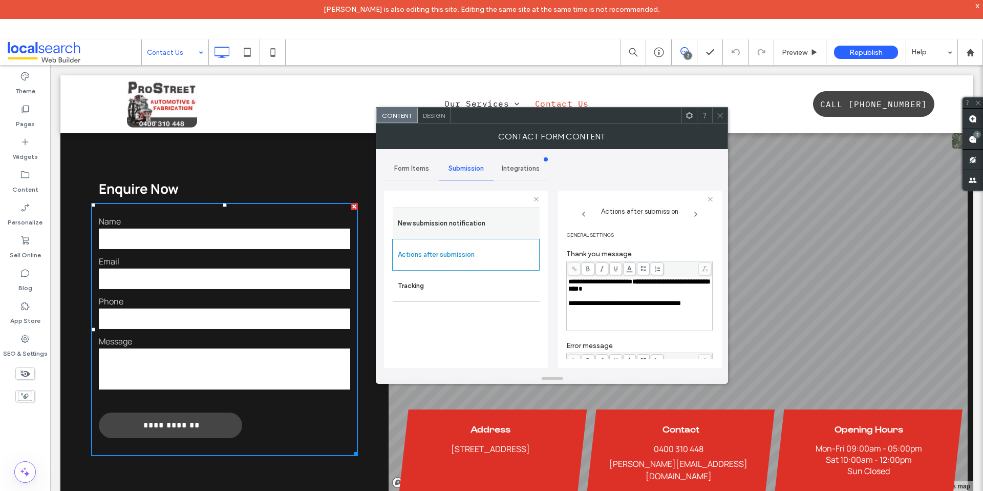
click at [468, 229] on label "New submission notification" at bounding box center [466, 223] width 137 height 20
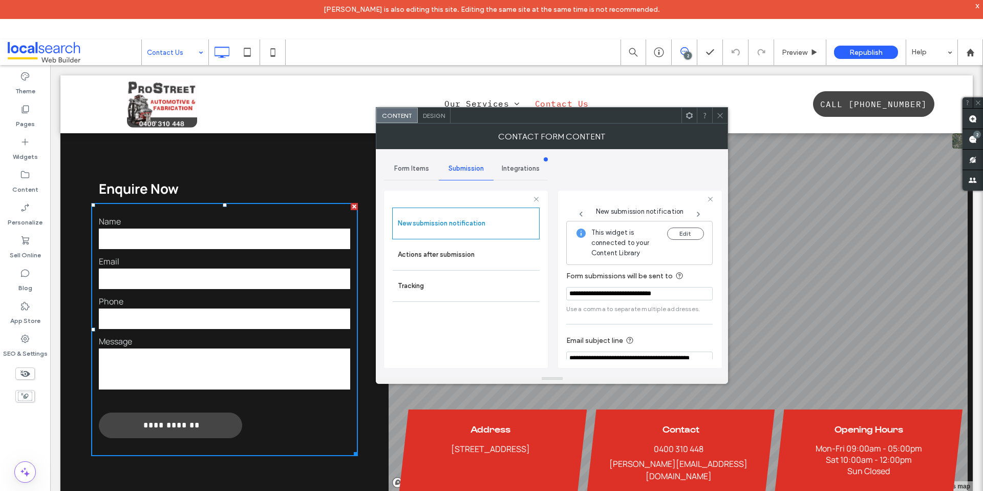
click at [720, 116] on icon at bounding box center [721, 116] width 8 height 8
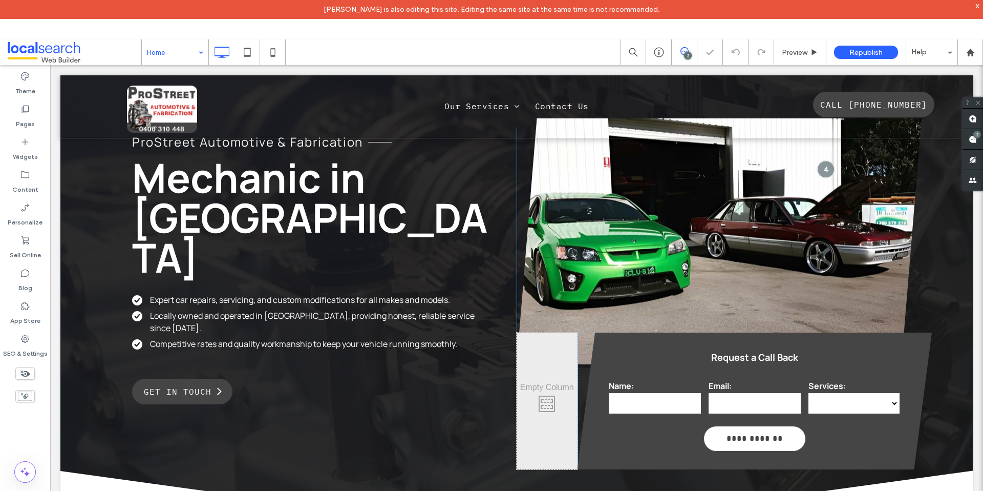
scroll to position [160, 0]
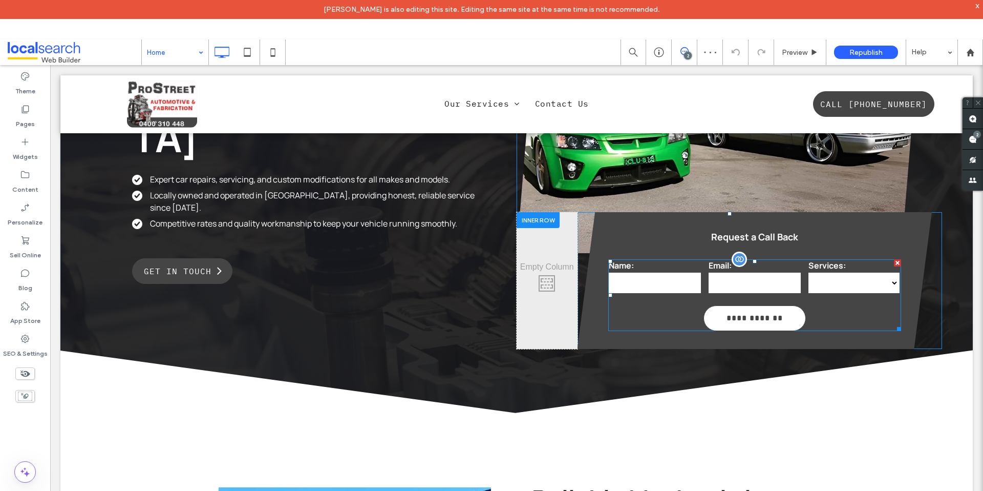
click at [697, 267] on div "Name:" at bounding box center [655, 277] width 100 height 43
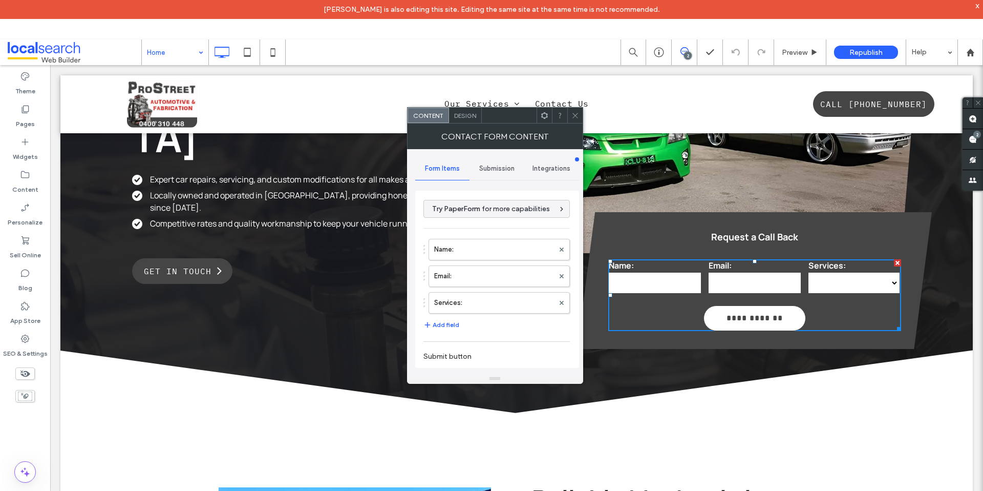
click at [508, 165] on span "Submission" at bounding box center [496, 168] width 35 height 8
click at [489, 240] on label "Actions after submission" at bounding box center [497, 248] width 137 height 20
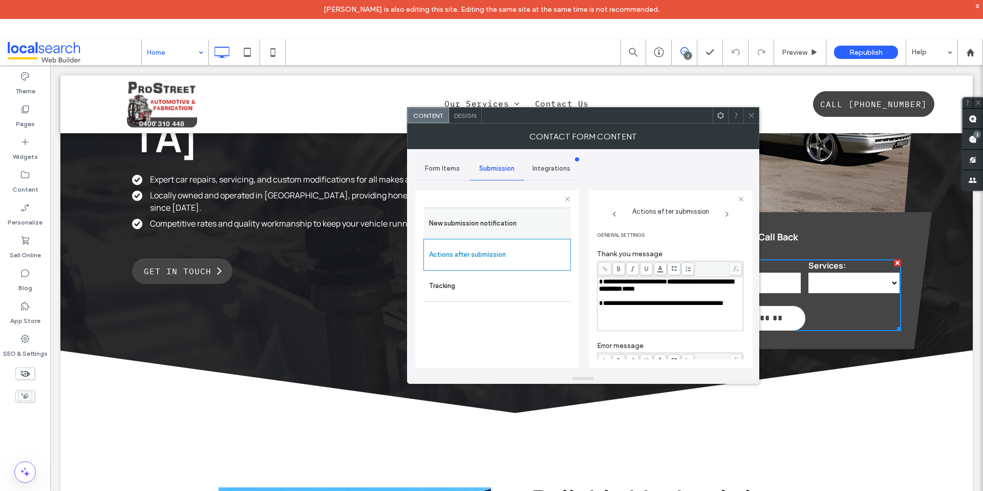
click at [494, 209] on div "New submission notification" at bounding box center [497, 222] width 147 height 31
click at [492, 219] on label "New submission notification" at bounding box center [497, 223] width 137 height 20
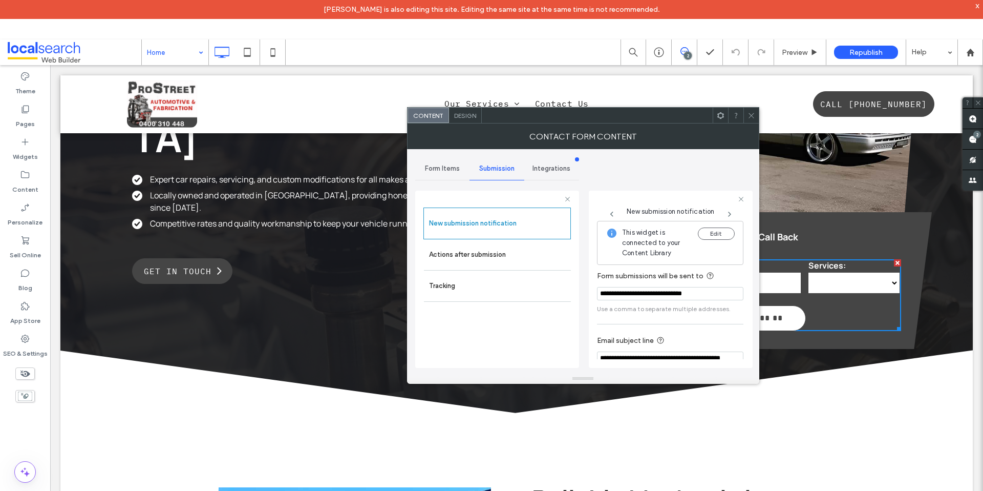
click at [751, 113] on icon at bounding box center [752, 116] width 8 height 8
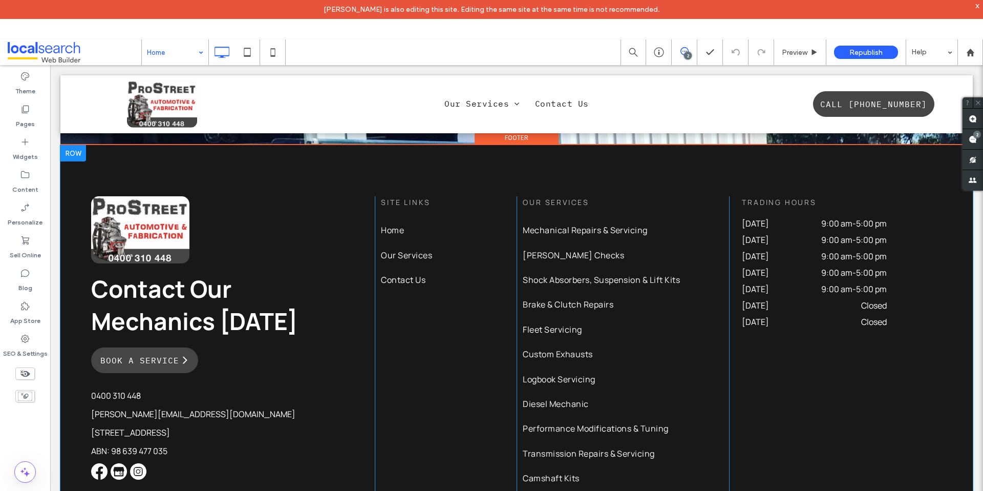
scroll to position [4125, 0]
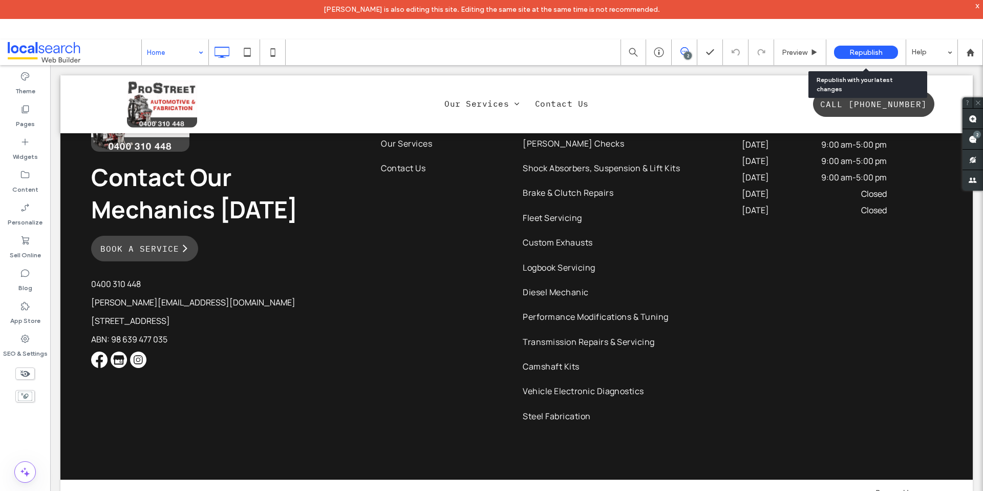
click at [862, 53] on span "Republish" at bounding box center [866, 52] width 33 height 9
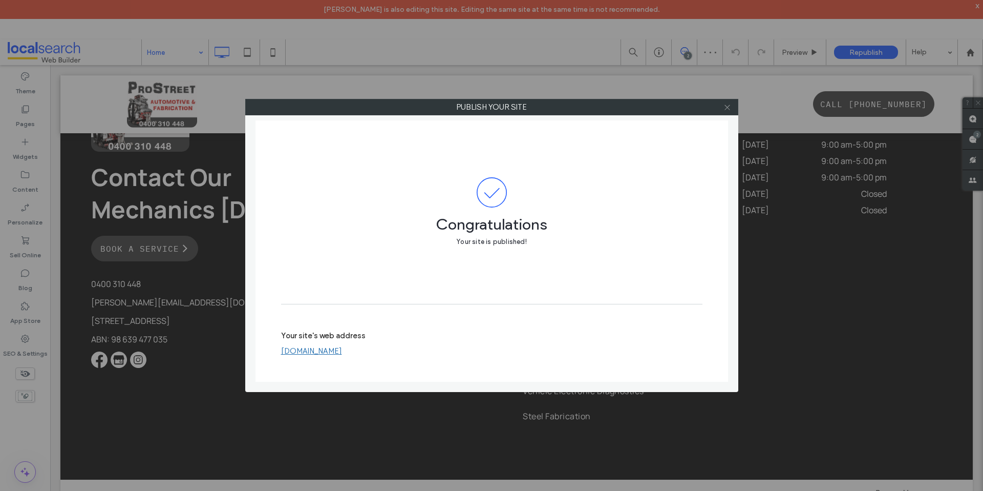
click at [727, 105] on icon at bounding box center [728, 107] width 8 height 8
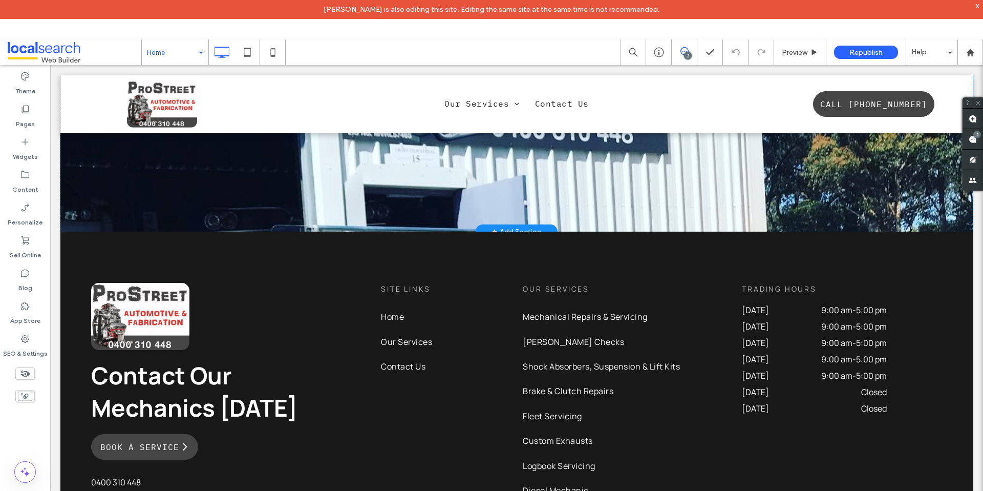
scroll to position [3712, 0]
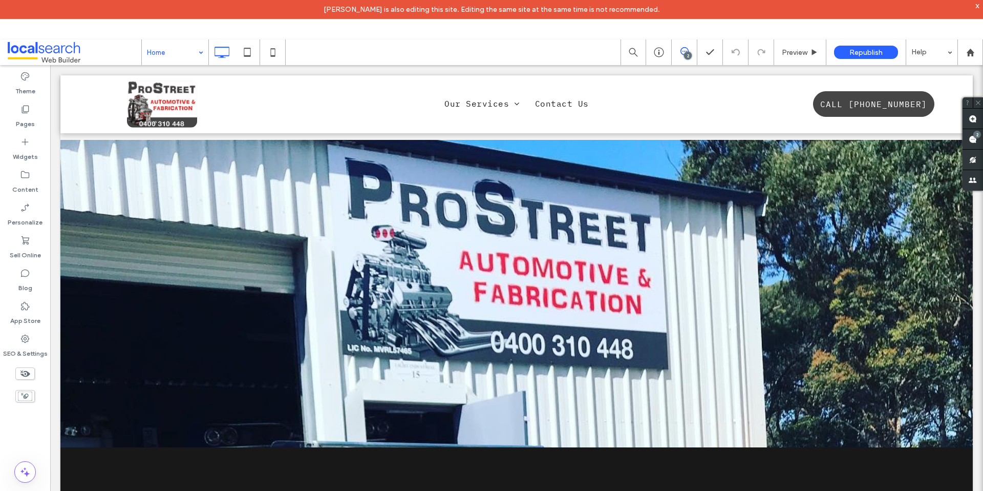
drag, startPoint x: 176, startPoint y: 45, endPoint x: 178, endPoint y: 50, distance: 6.2
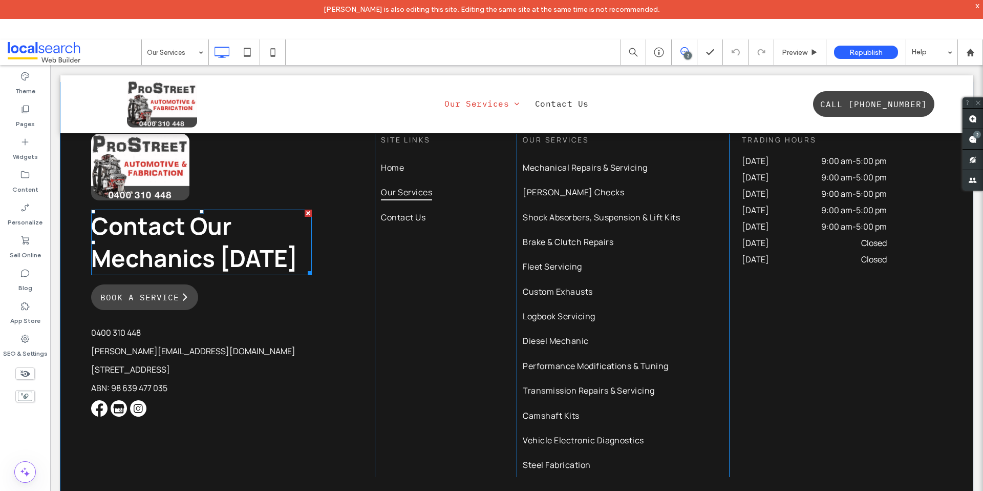
scroll to position [2574, 0]
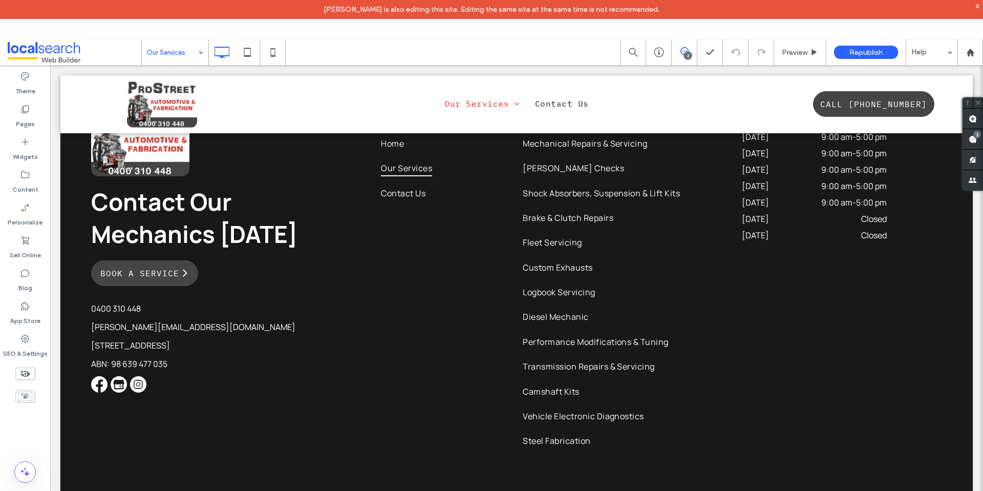
click at [180, 50] on input at bounding box center [172, 52] width 51 height 26
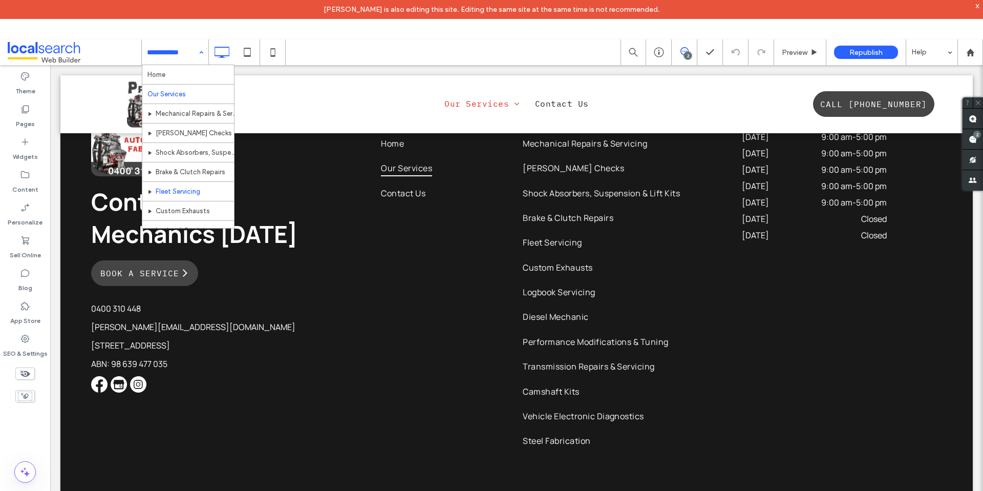
scroll to position [147, 0]
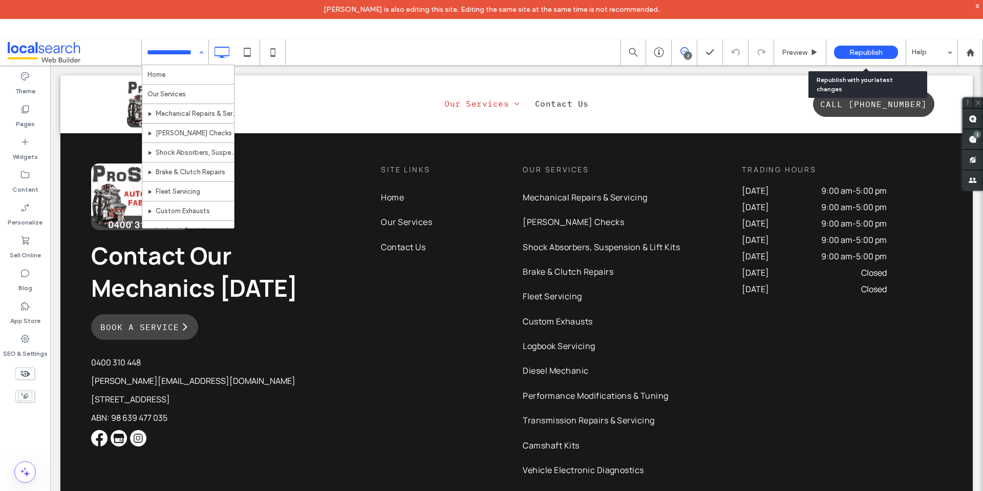
click at [840, 48] on div "Republish" at bounding box center [866, 52] width 64 height 13
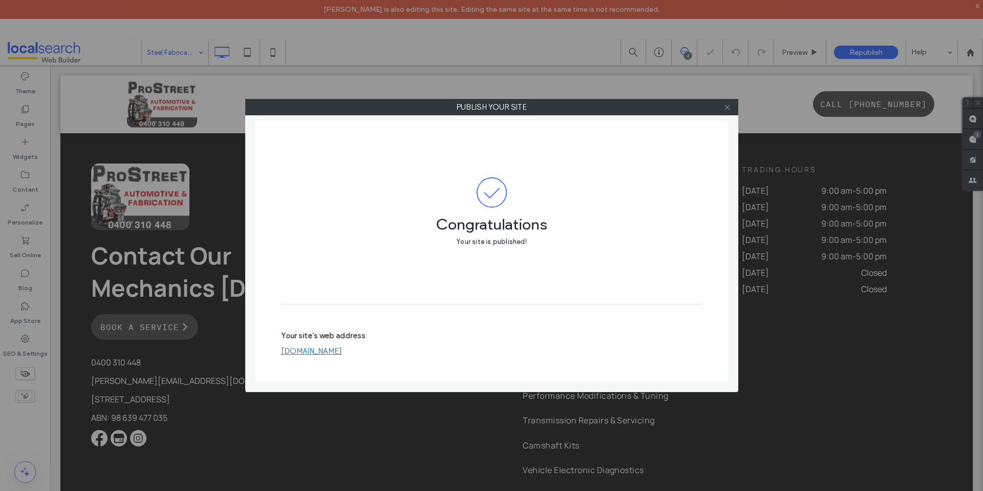
click at [728, 104] on icon at bounding box center [728, 107] width 8 height 8
